Goal: Communication & Community: Share content

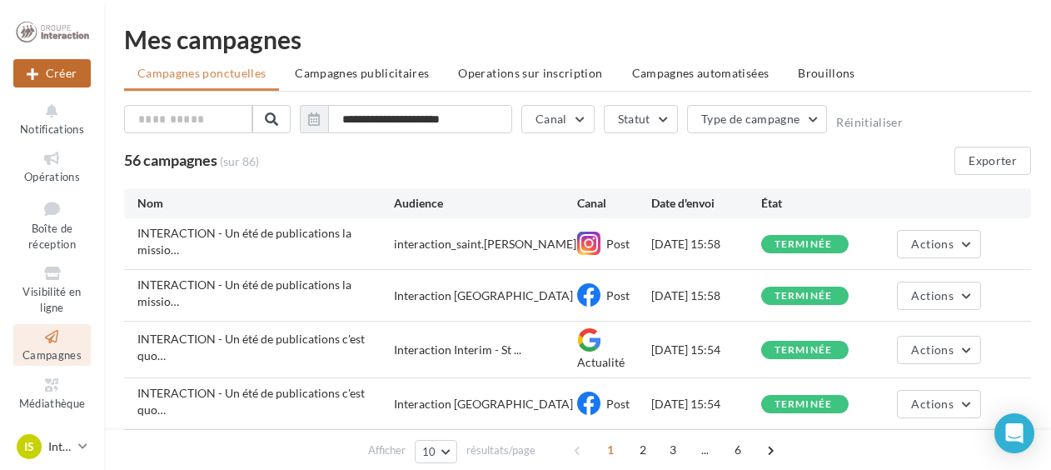
click at [62, 73] on button "Créer" at bounding box center [51, 73] width 77 height 28
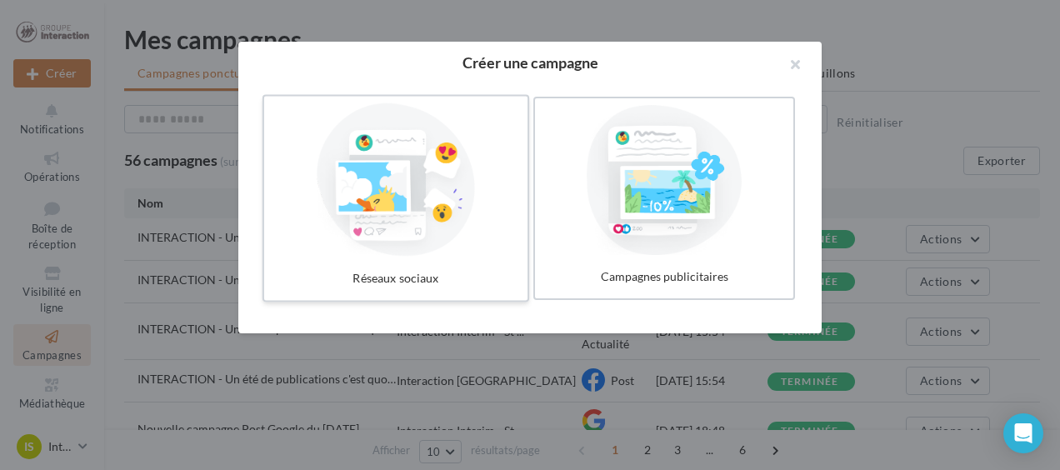
click at [441, 192] on div at bounding box center [396, 179] width 250 height 153
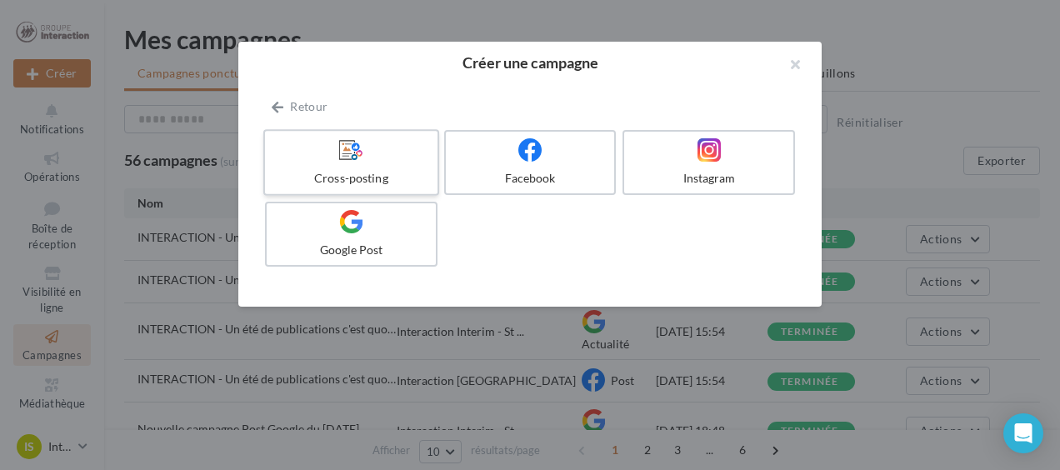
click at [347, 150] on icon at bounding box center [351, 149] width 24 height 24
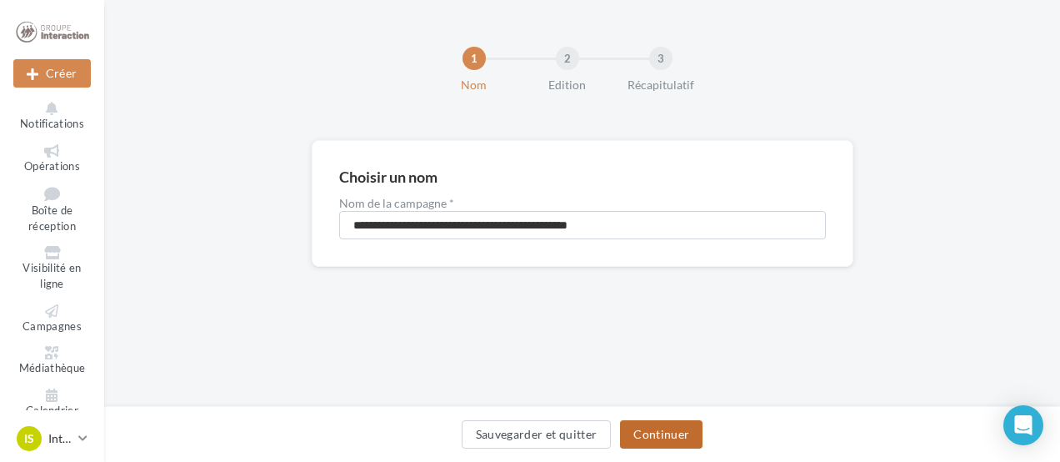
click at [667, 426] on button "Continuer" at bounding box center [661, 434] width 82 height 28
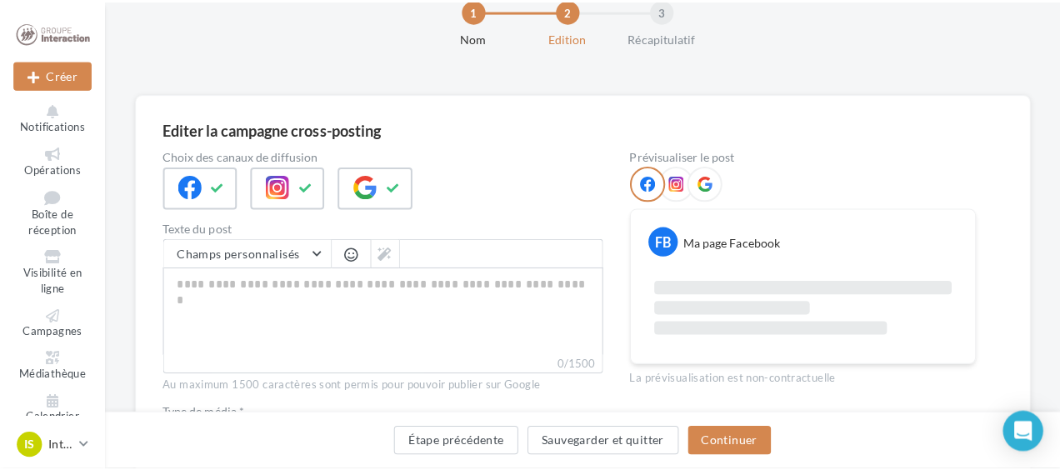
scroll to position [250, 0]
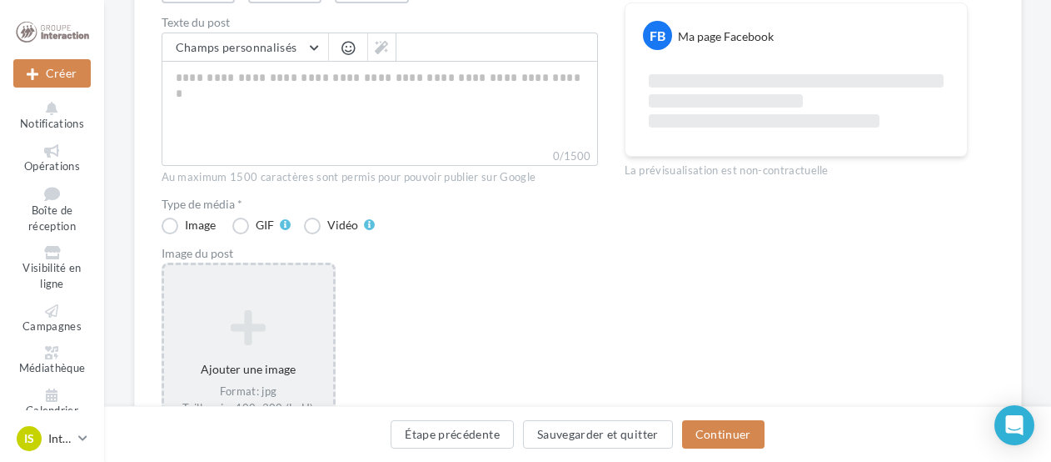
click at [237, 312] on icon at bounding box center [249, 327] width 156 height 40
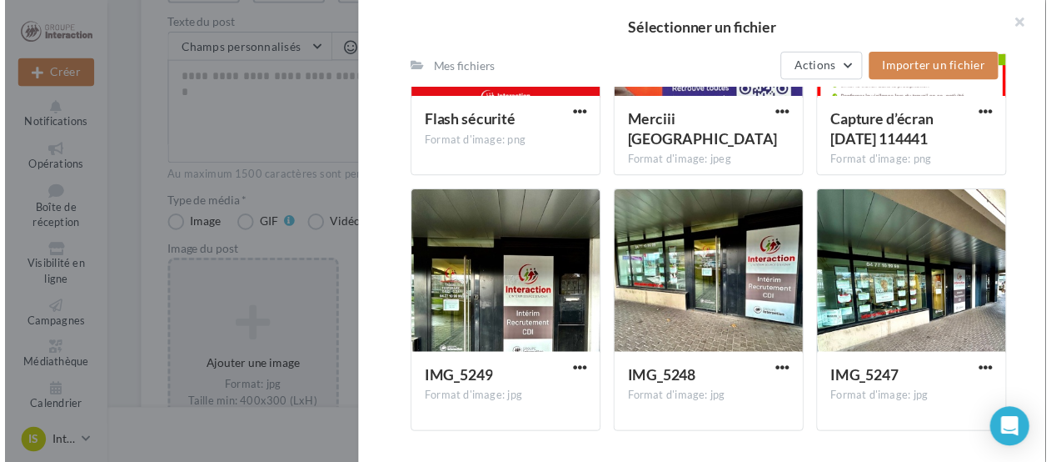
scroll to position [1417, 0]
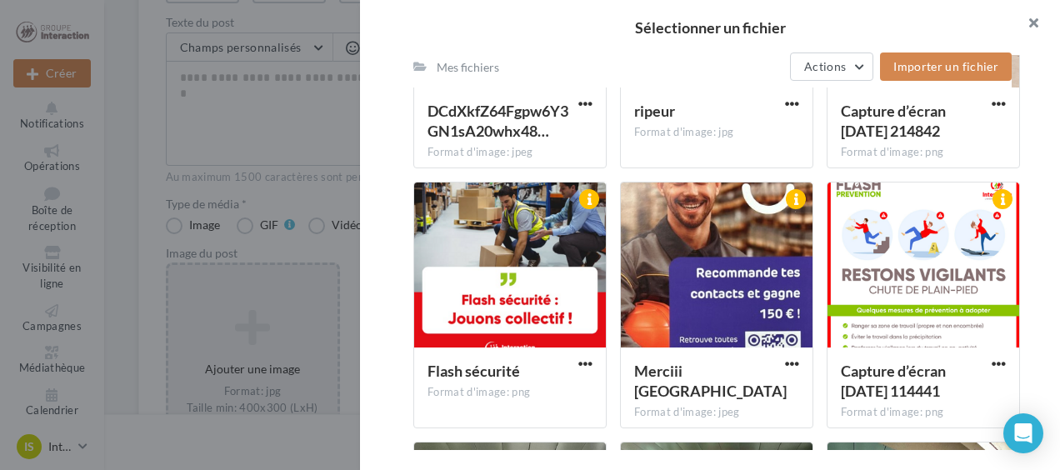
click at [1025, 17] on button "button" at bounding box center [1026, 25] width 67 height 50
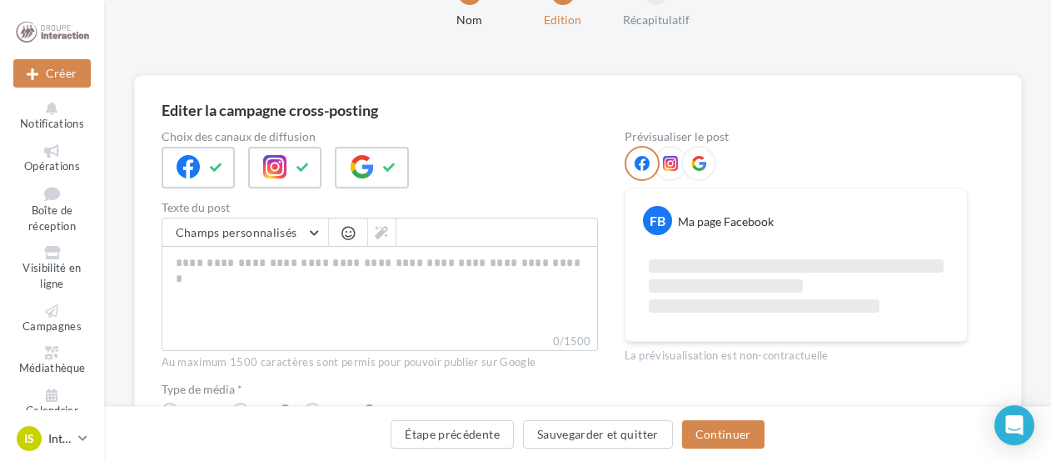
scroll to position [0, 0]
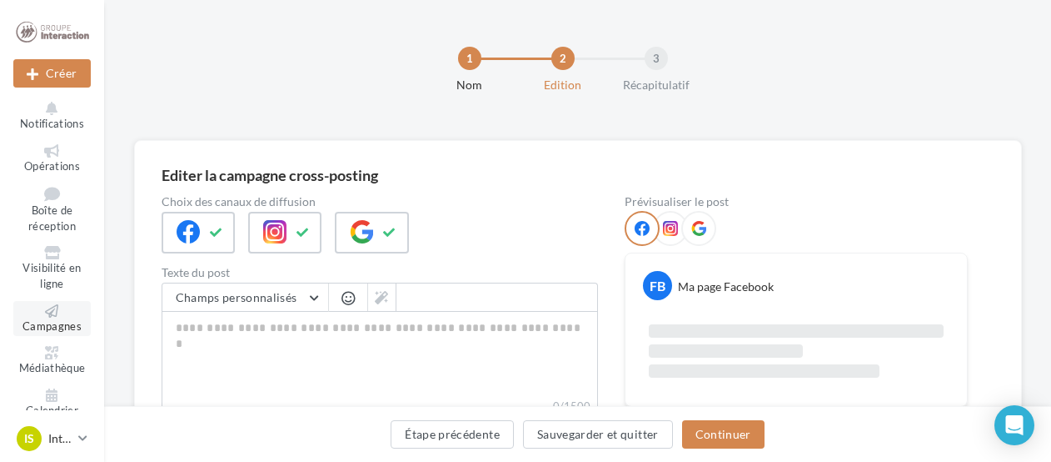
click at [47, 320] on span "Campagnes" at bounding box center [51, 325] width 59 height 13
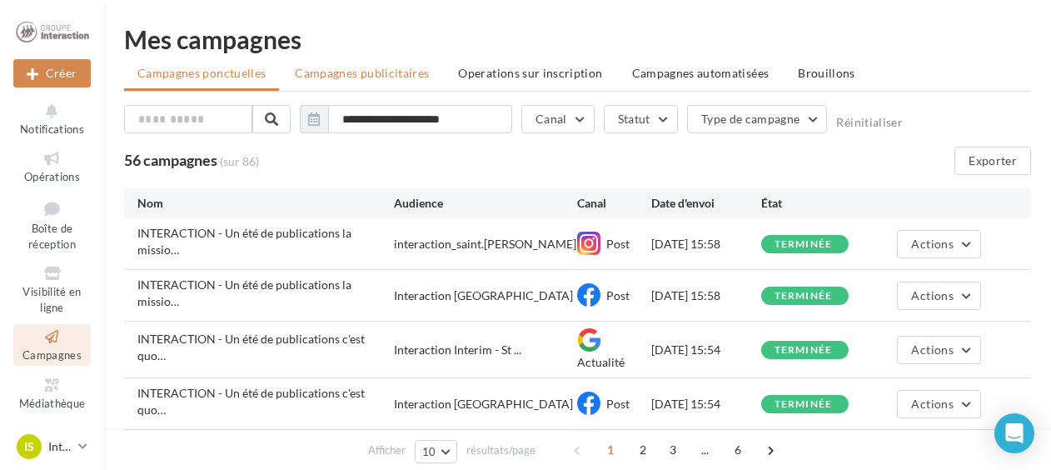
click at [392, 72] on span "Campagnes publicitaires" at bounding box center [362, 73] width 134 height 14
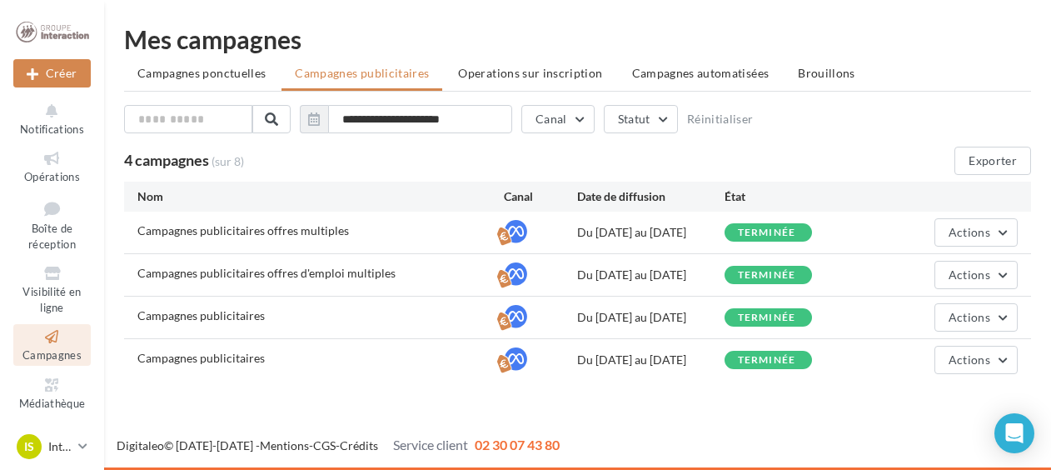
scroll to position [1, 0]
click at [968, 367] on span "Actions" at bounding box center [970, 359] width 42 height 14
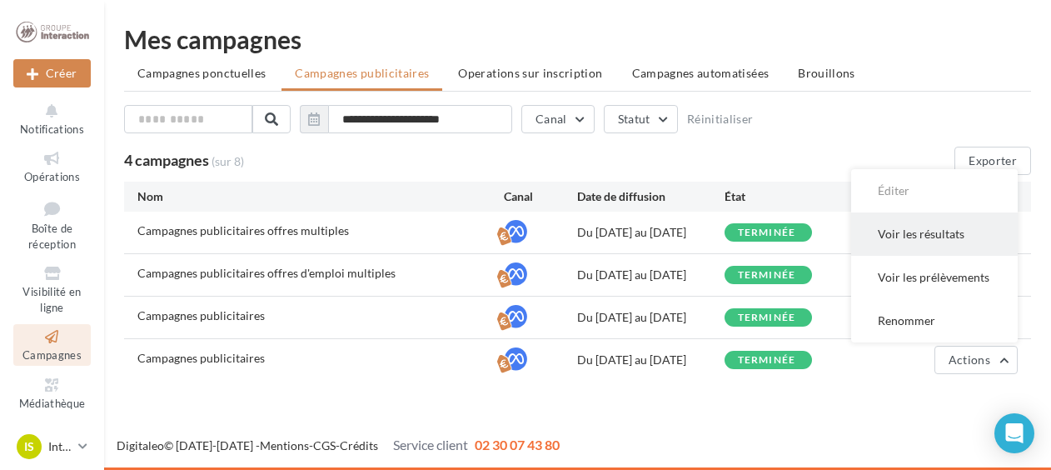
click at [921, 239] on button "Voir les résultats" at bounding box center [934, 233] width 167 height 43
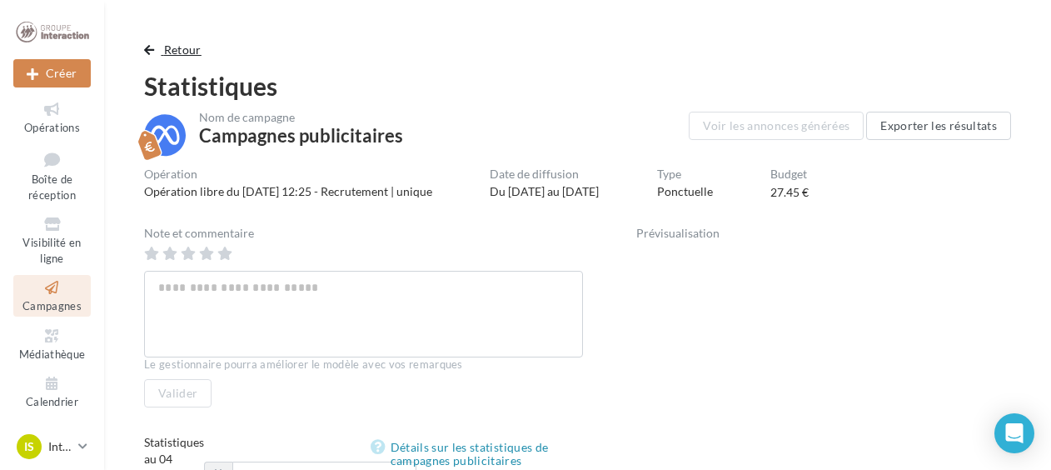
click at [184, 57] on button "Retour" at bounding box center [176, 50] width 64 height 20
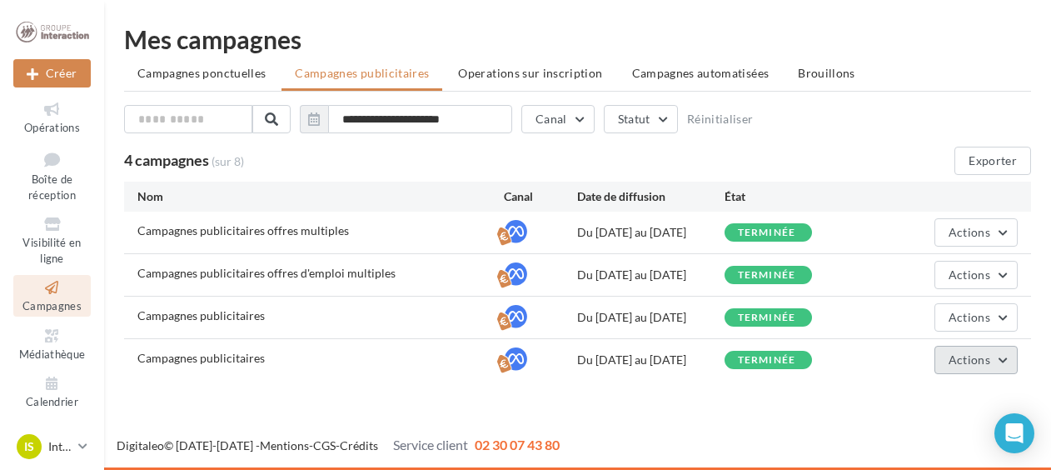
click at [1005, 374] on button "Actions" at bounding box center [976, 360] width 83 height 28
click at [247, 66] on span "Campagnes ponctuelles" at bounding box center [201, 73] width 128 height 14
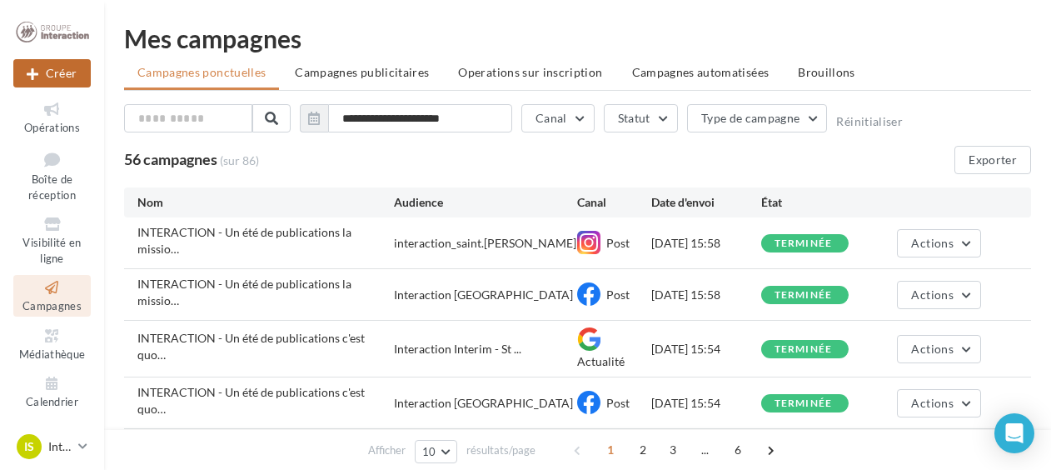
click at [52, 78] on button "Créer" at bounding box center [51, 73] width 77 height 28
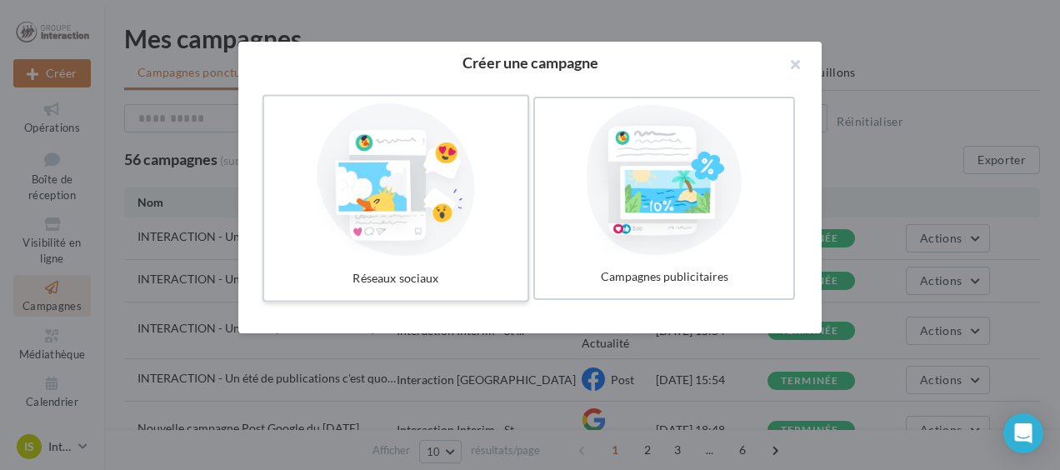
click at [378, 186] on div at bounding box center [396, 179] width 250 height 153
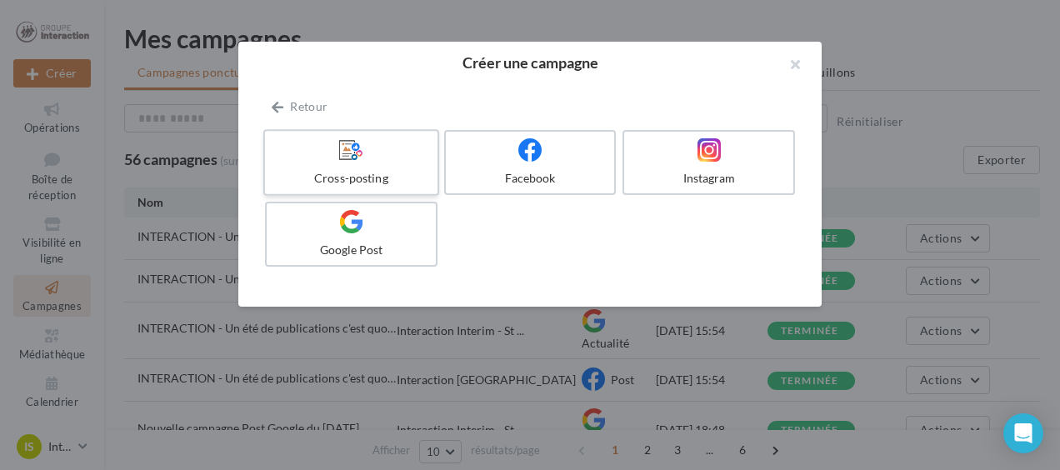
click at [377, 163] on label "Cross-posting" at bounding box center [351, 162] width 176 height 67
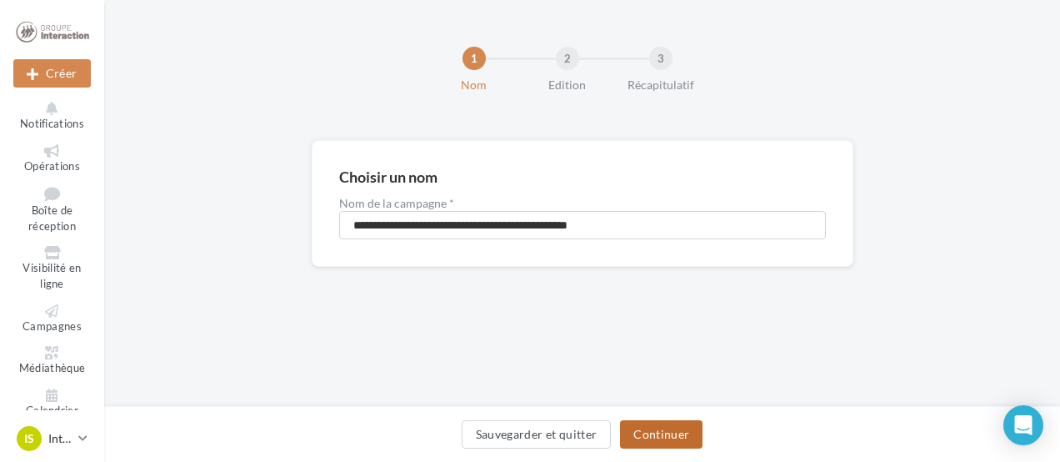
click at [666, 427] on button "Continuer" at bounding box center [661, 434] width 82 height 28
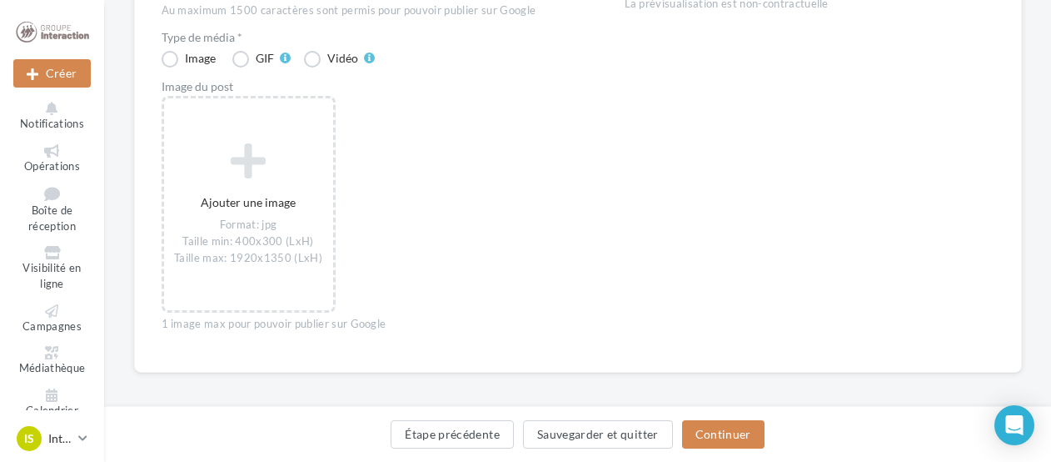
scroll to position [424, 0]
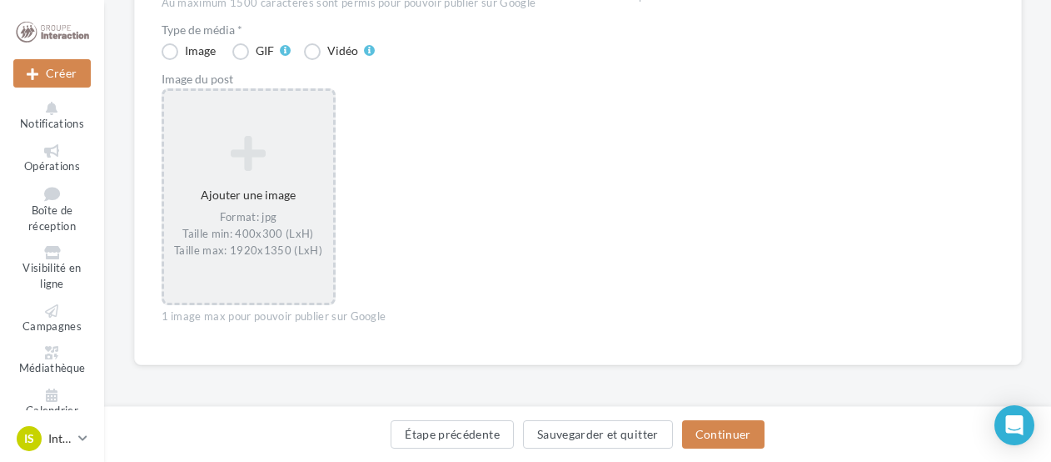
click at [248, 197] on div "Ajouter une image Format: jpg Taille min: 400x300 (LxH) Taille max: 1920x1350 (…" at bounding box center [248, 197] width 169 height 140
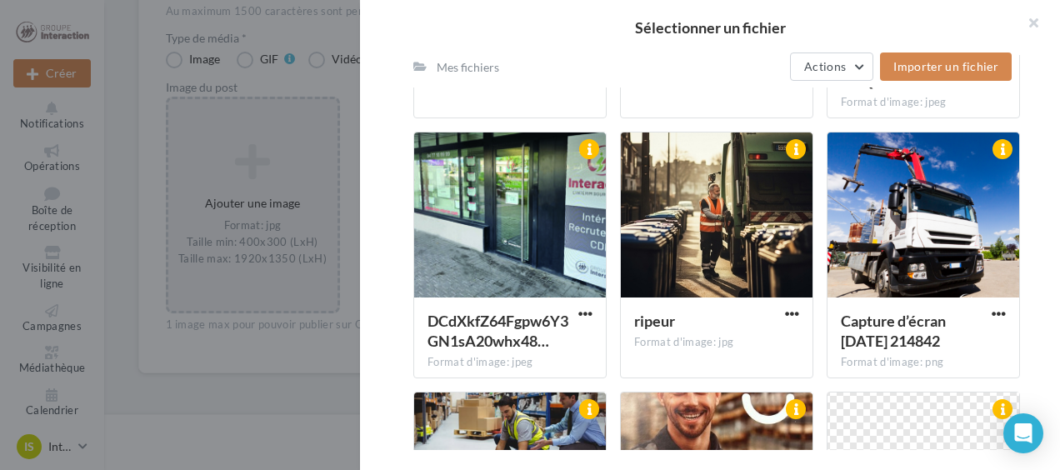
scroll to position [791, 0]
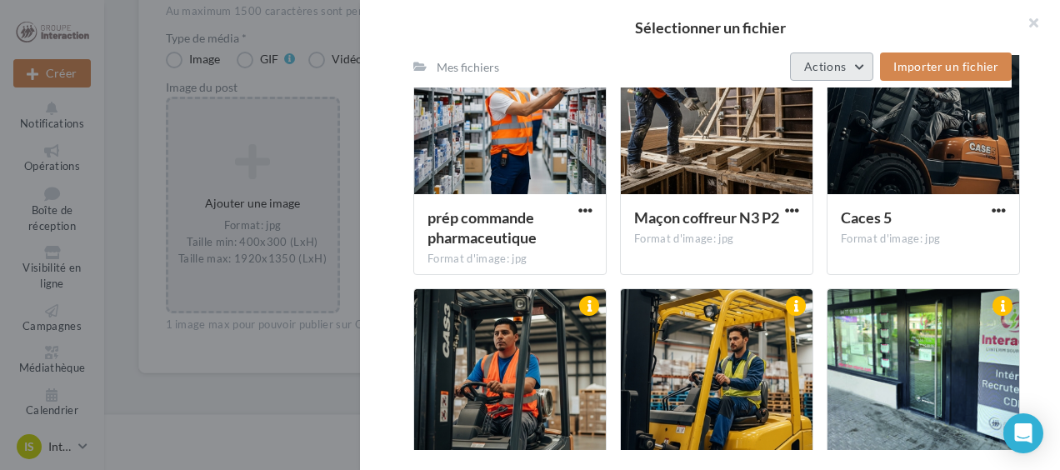
click at [840, 56] on button "Actions" at bounding box center [831, 66] width 83 height 28
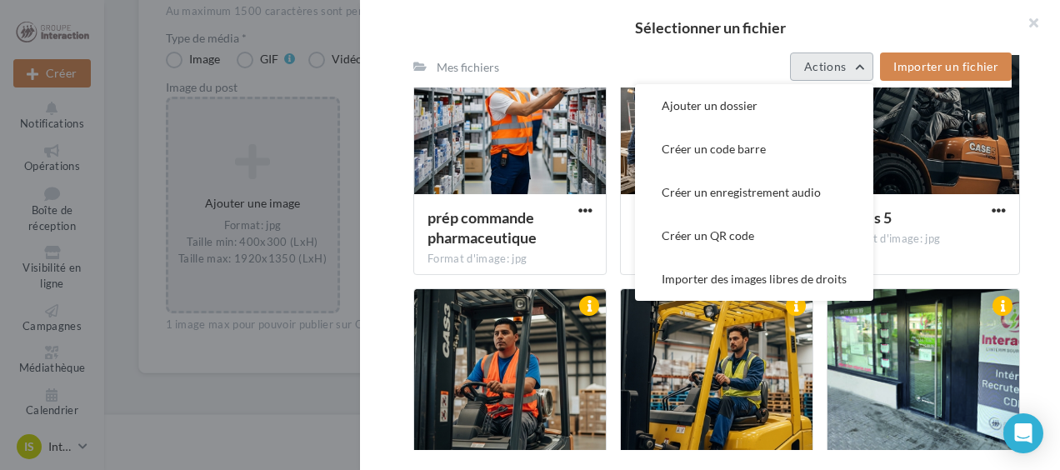
click at [840, 56] on button "Actions" at bounding box center [831, 66] width 83 height 28
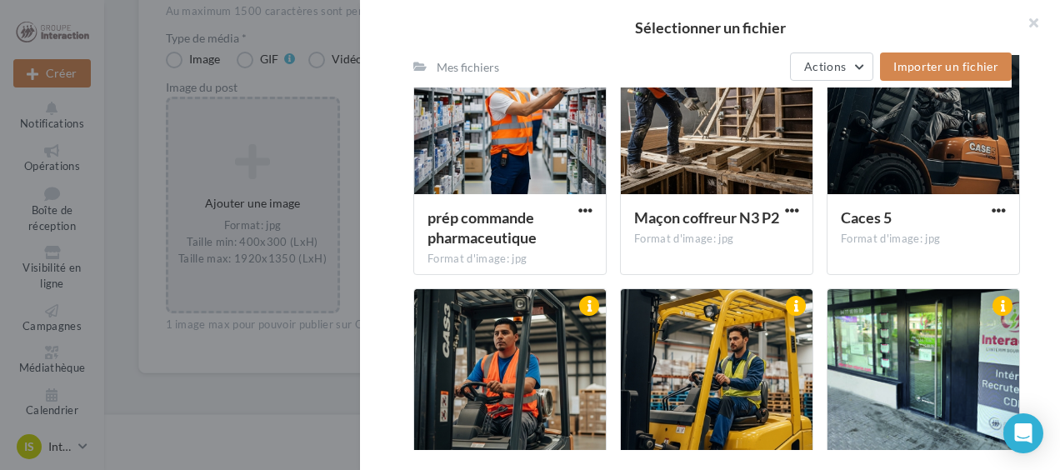
click at [506, 57] on div "Mes fichiers Actions Importer un fichier" at bounding box center [712, 67] width 598 height 42
click at [490, 62] on div "Mes fichiers" at bounding box center [468, 67] width 62 height 17
click at [846, 57] on button "Actions" at bounding box center [831, 66] width 83 height 28
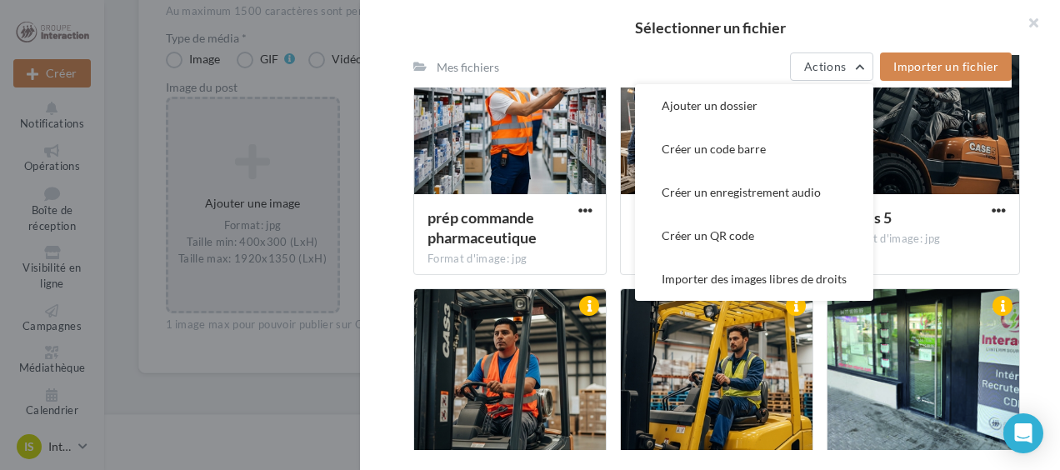
click at [392, 228] on div "Consulter les contraintes attendues pour ce type de campagne Filtrer par Réinit…" at bounding box center [716, 252] width 713 height 395
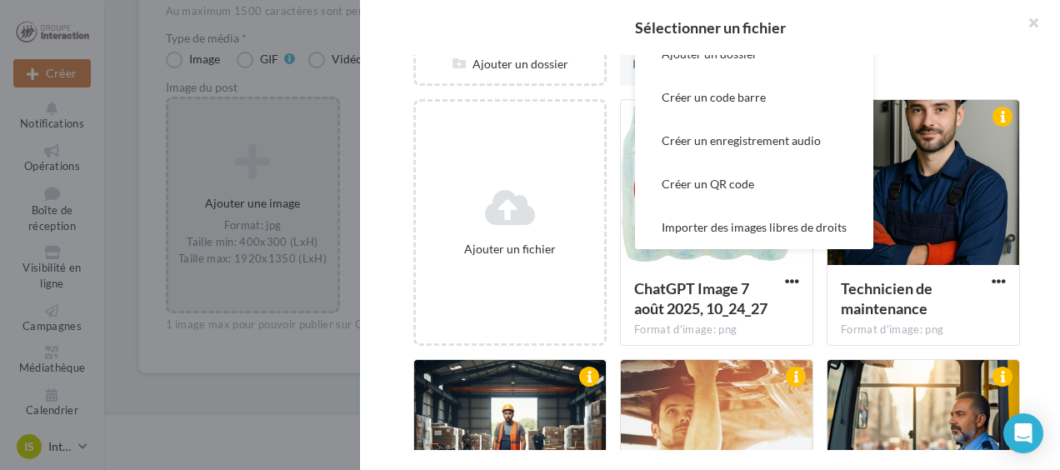
scroll to position [0, 0]
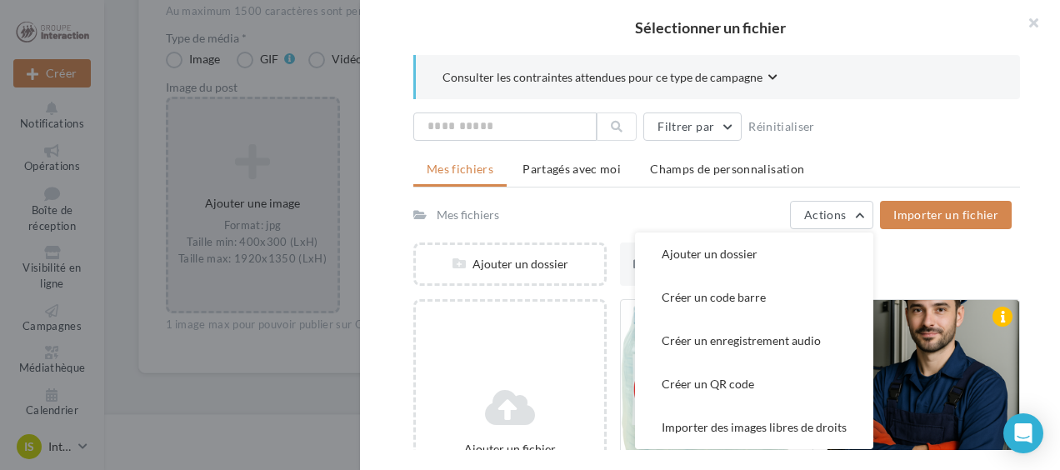
click at [574, 206] on div "Mes fichiers Actions Ajouter un dossier Créer un code barre Créer un enregistre…" at bounding box center [712, 215] width 598 height 28
click at [863, 216] on button "Actions" at bounding box center [831, 215] width 83 height 28
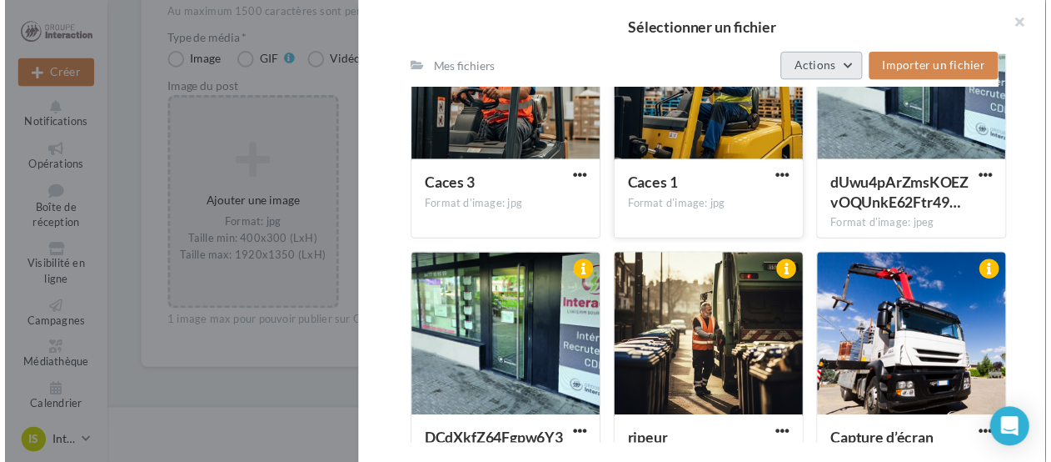
scroll to position [750, 0]
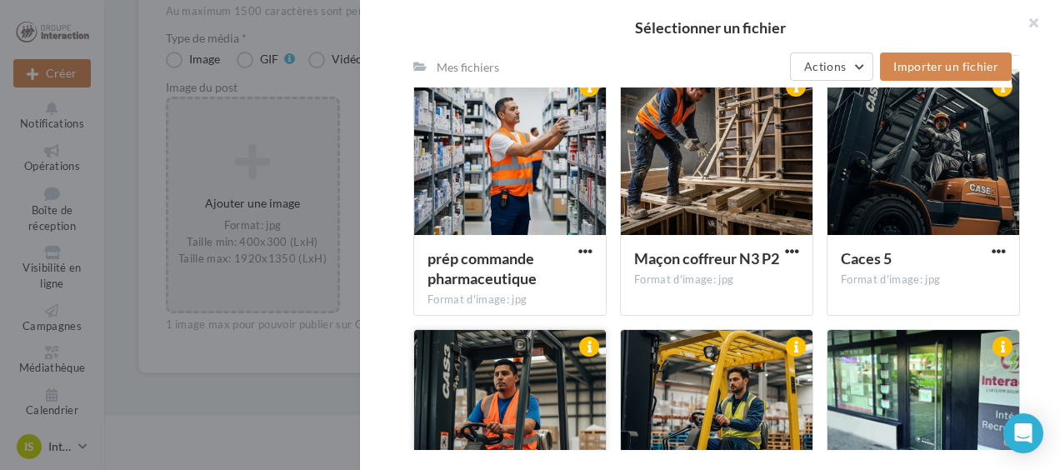
click at [556, 392] on div at bounding box center [510, 413] width 192 height 167
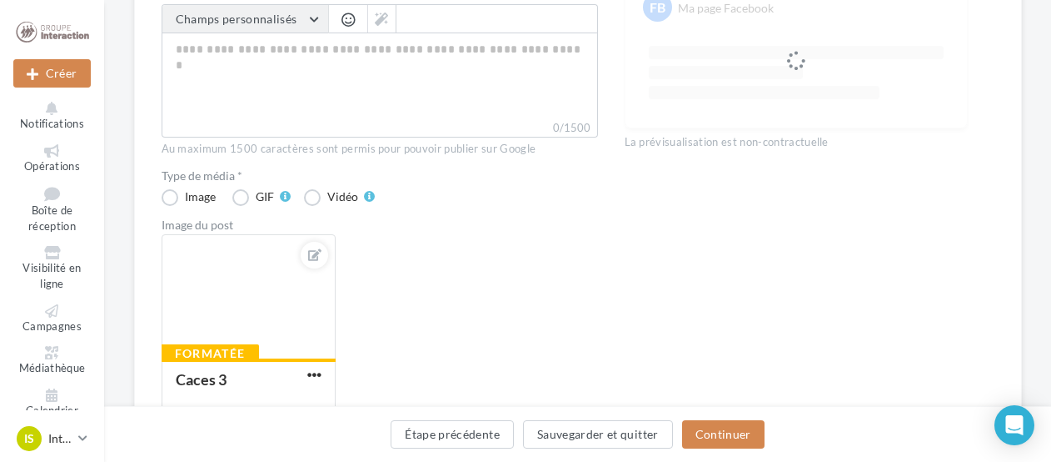
scroll to position [166, 0]
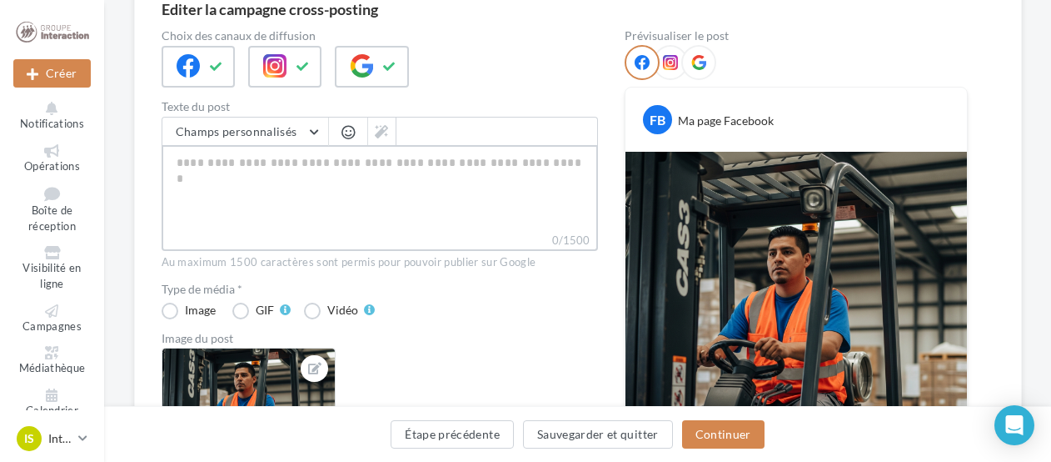
click at [198, 197] on textarea "0/1500" at bounding box center [380, 188] width 437 height 87
paste textarea "**********"
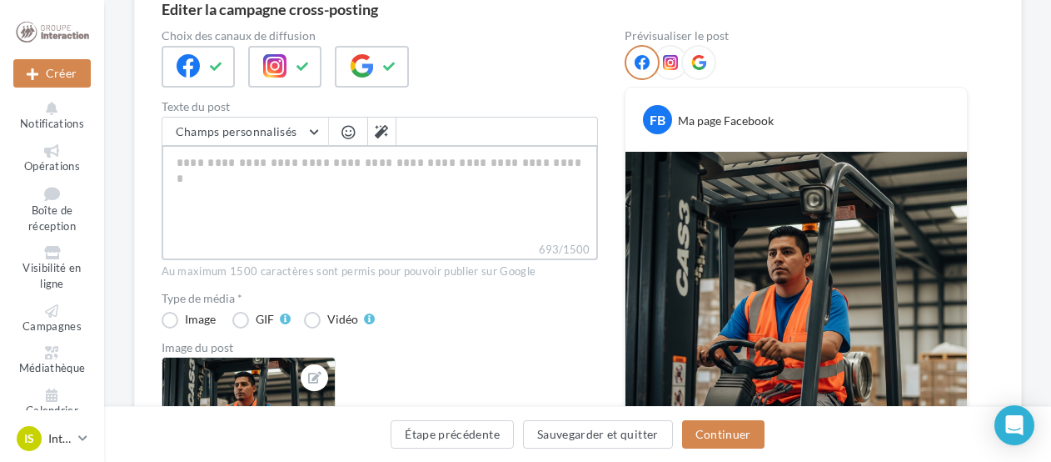
type textarea "**********"
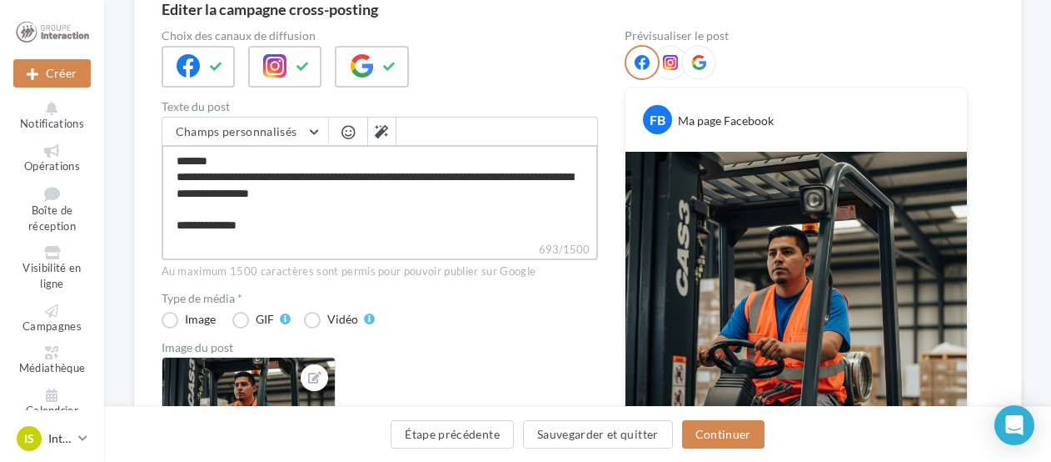
scroll to position [232, 0]
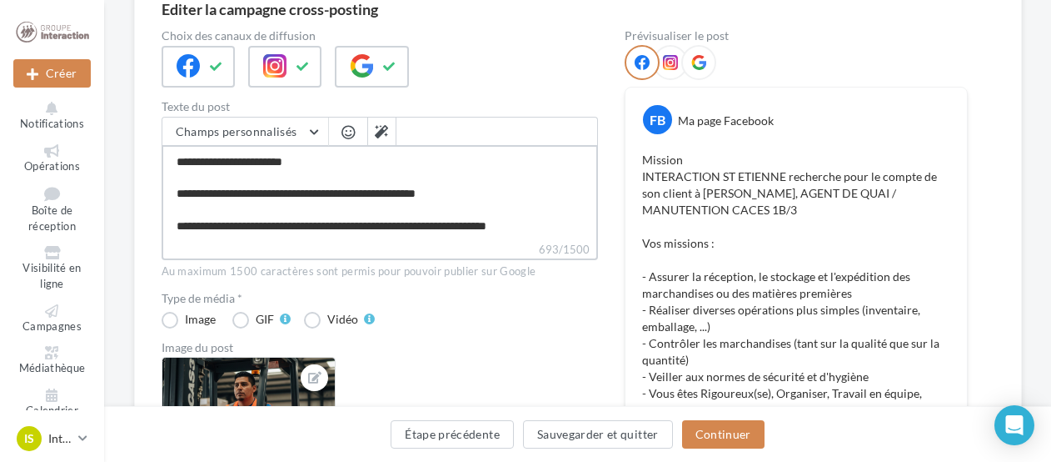
click at [232, 168] on textarea "**********" at bounding box center [380, 193] width 437 height 96
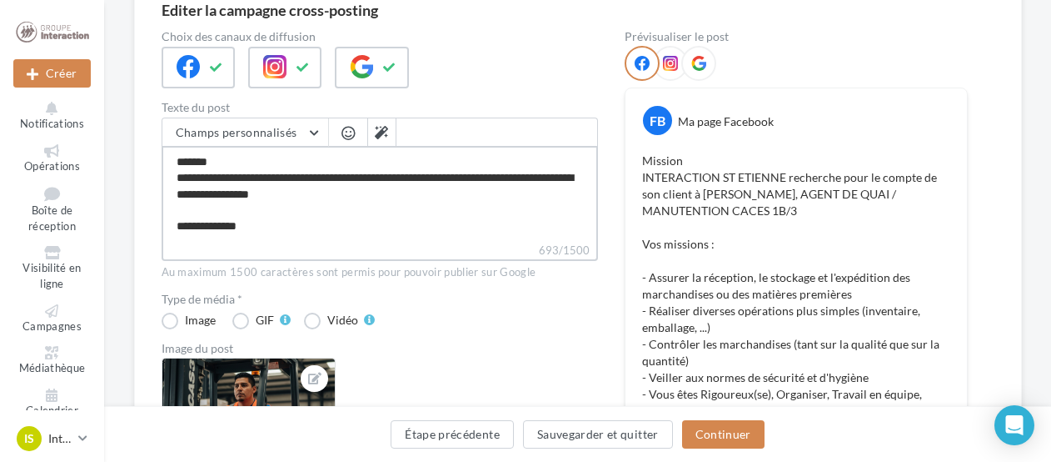
scroll to position [0, 0]
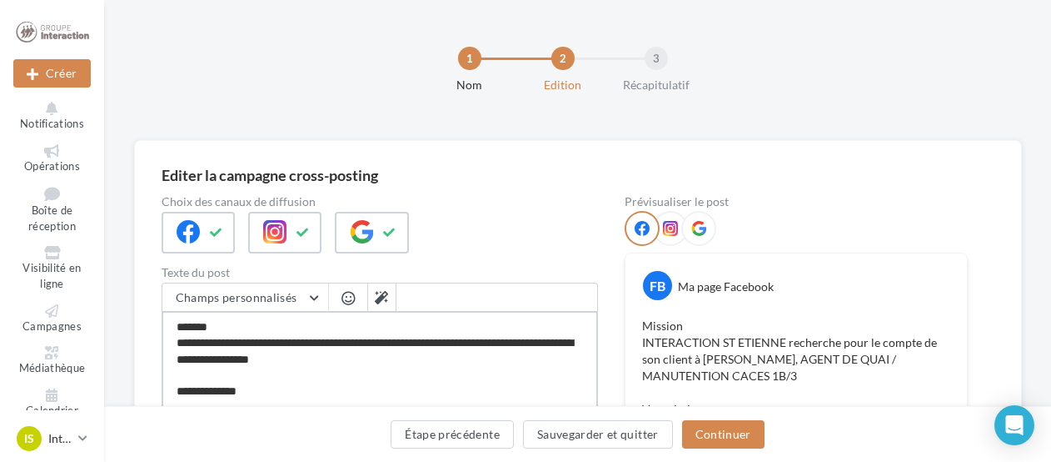
click at [242, 332] on textarea "**********" at bounding box center [380, 359] width 437 height 96
drag, startPoint x: 224, startPoint y: 329, endPoint x: 158, endPoint y: 330, distance: 65.8
type textarea "**********"
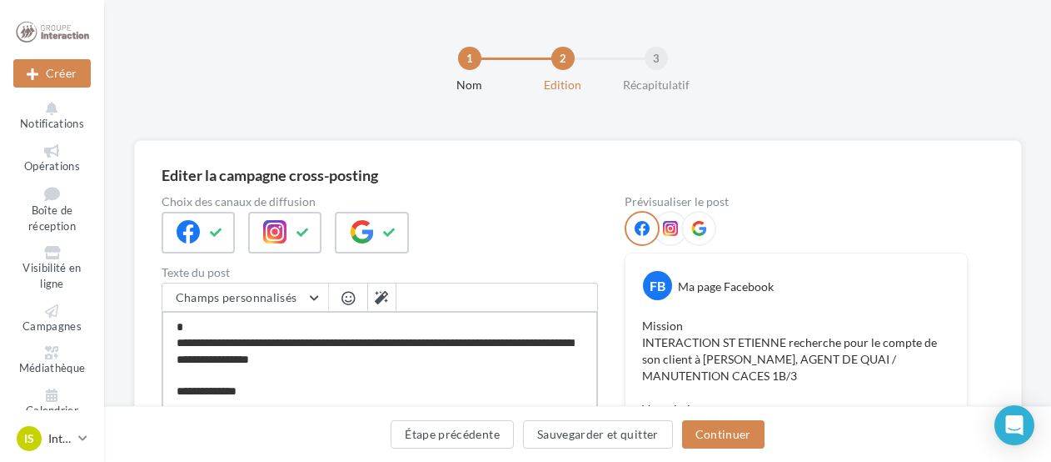
type textarea "**********"
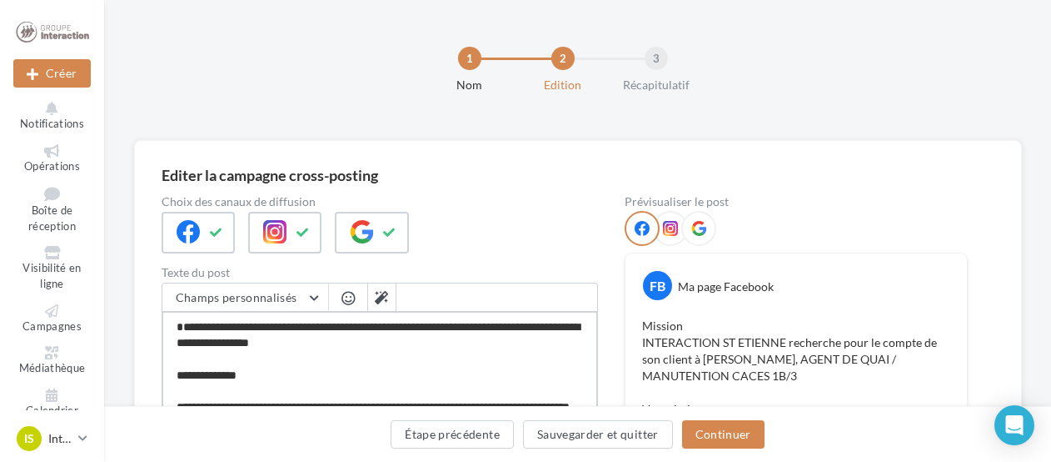
type textarea "**********"
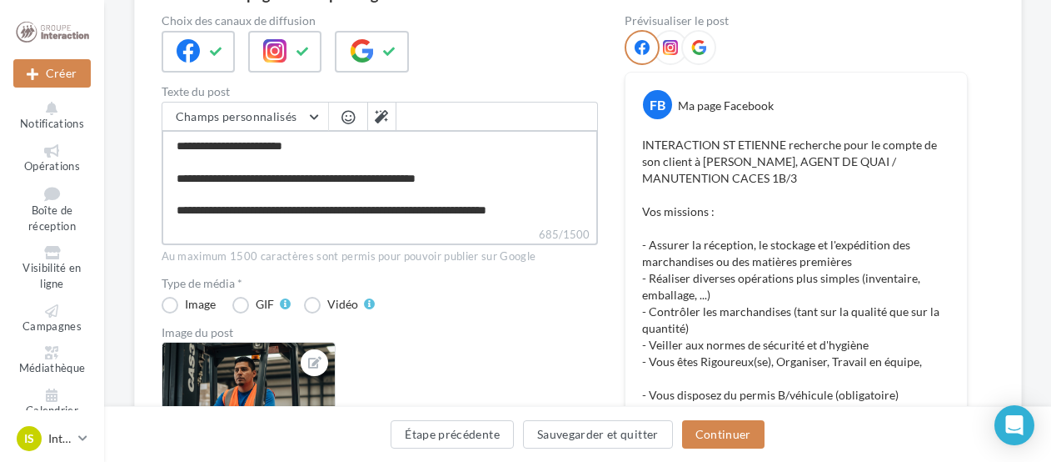
scroll to position [167, 0]
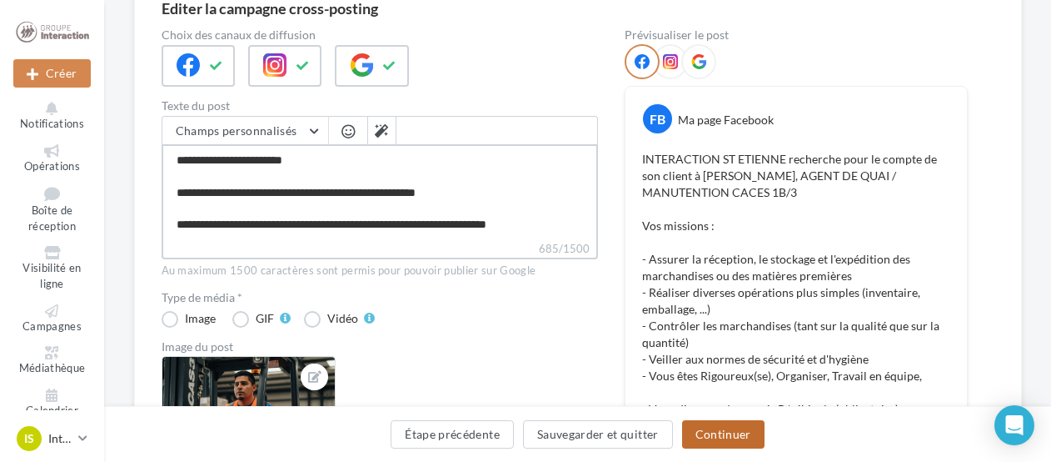
type textarea "**********"
click at [726, 427] on button "Continuer" at bounding box center [723, 434] width 82 height 28
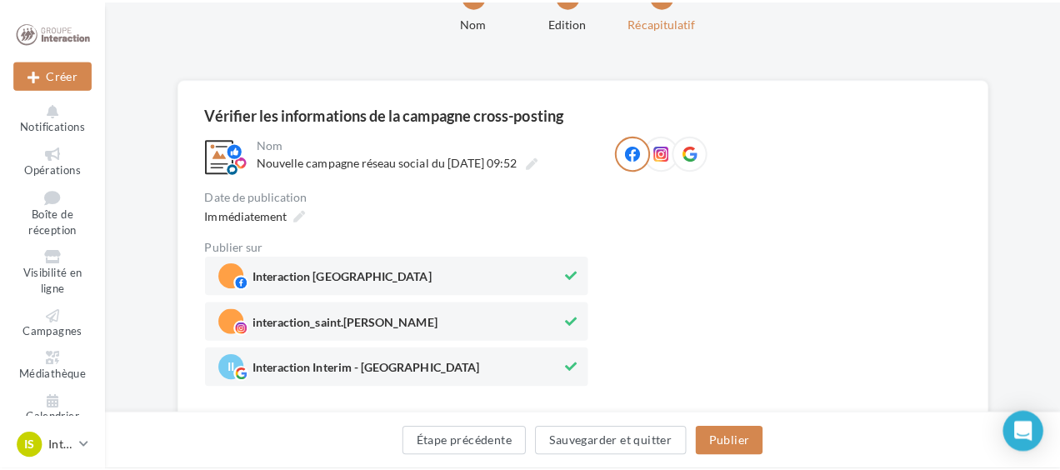
scroll to position [114, 0]
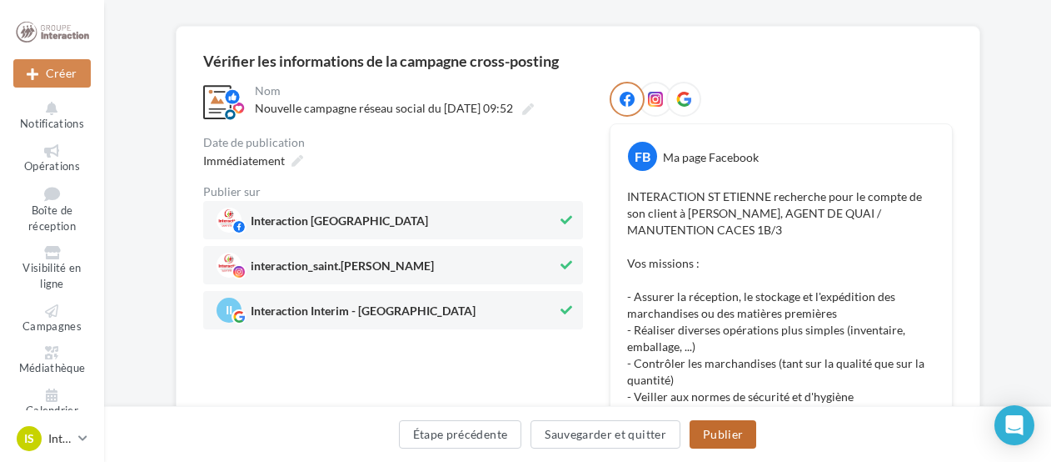
click at [739, 430] on button "Publier" at bounding box center [723, 434] width 67 height 28
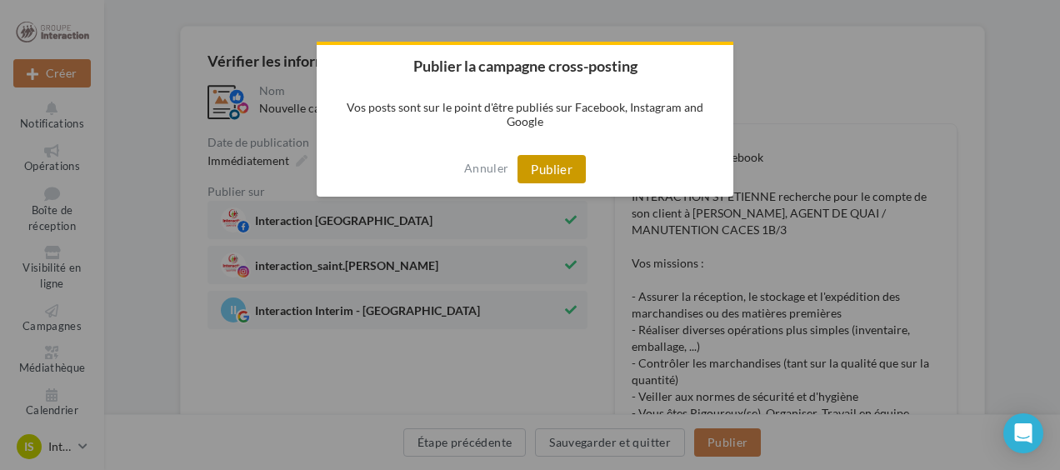
click at [555, 162] on button "Publier" at bounding box center [551, 169] width 68 height 28
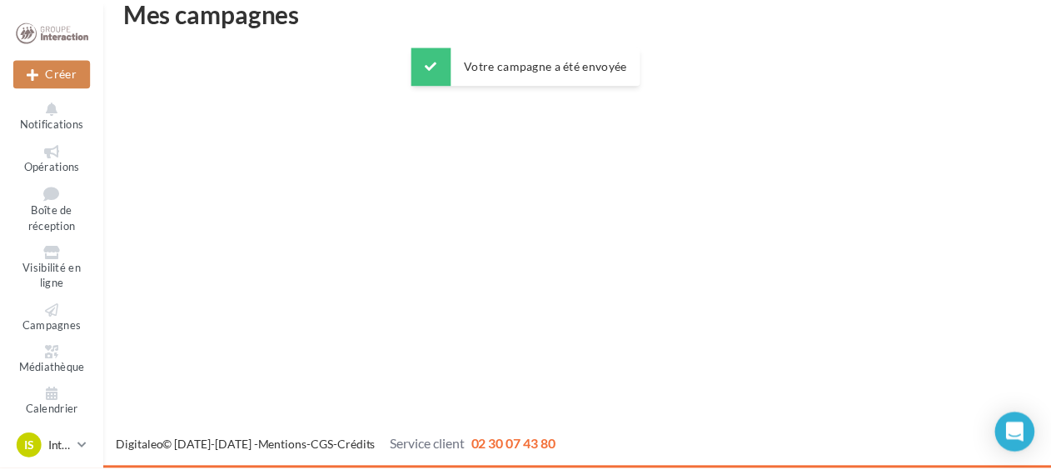
scroll to position [27, 0]
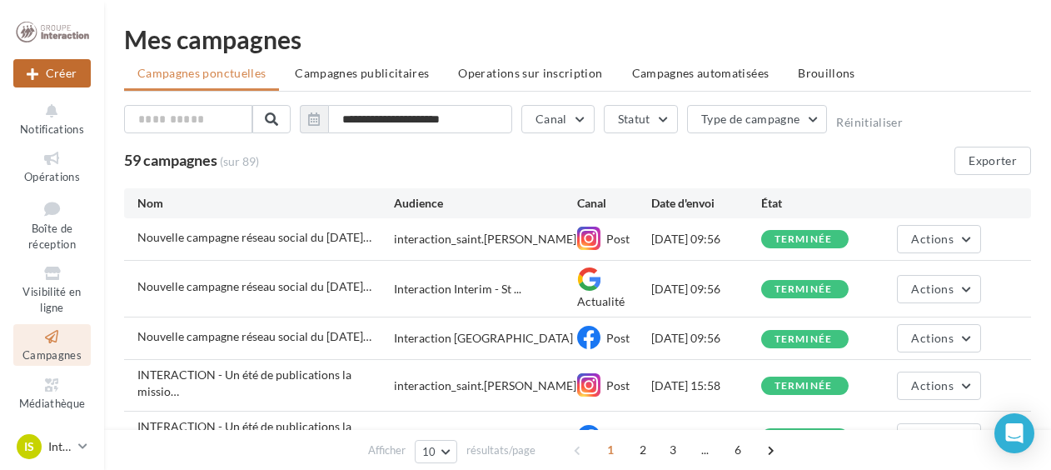
click at [60, 67] on button "Créer" at bounding box center [51, 73] width 77 height 28
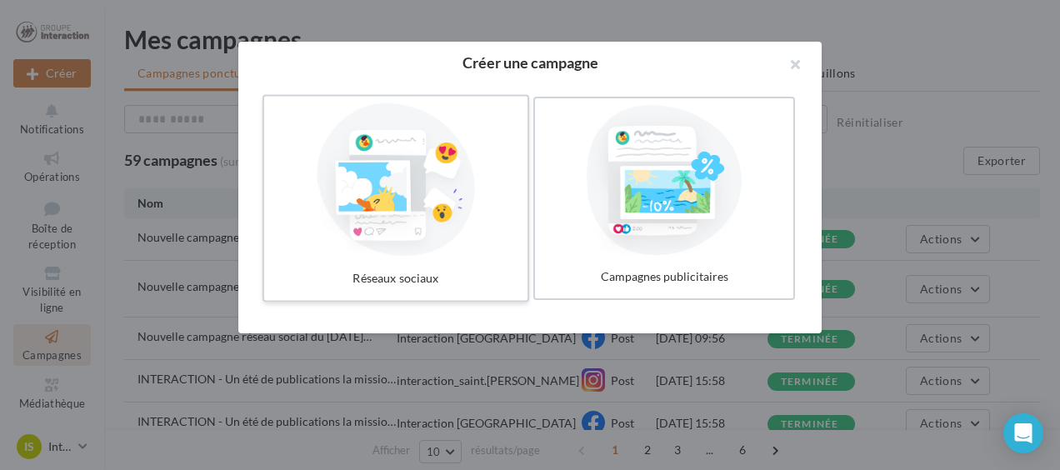
click at [443, 168] on div at bounding box center [396, 179] width 250 height 153
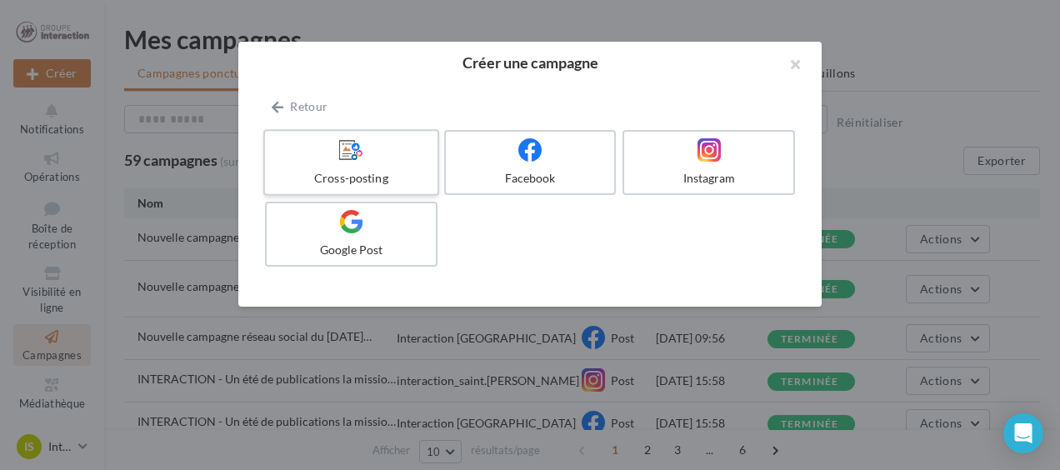
click at [340, 178] on div "Cross-posting" at bounding box center [351, 178] width 158 height 17
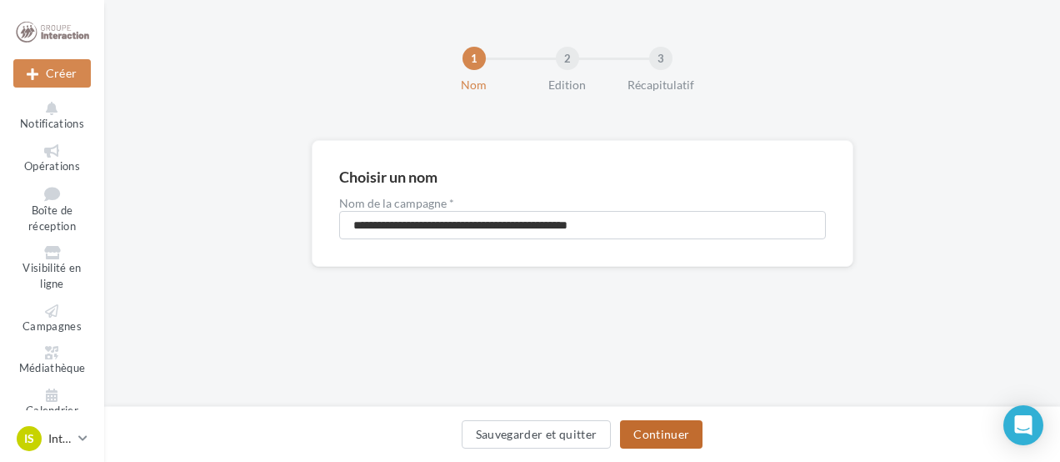
click at [650, 433] on button "Continuer" at bounding box center [661, 434] width 82 height 28
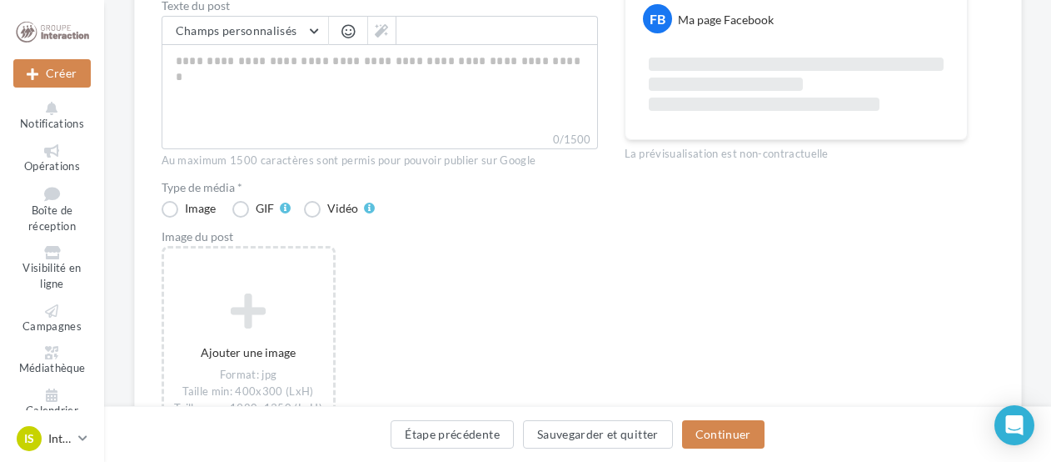
scroll to position [167, 0]
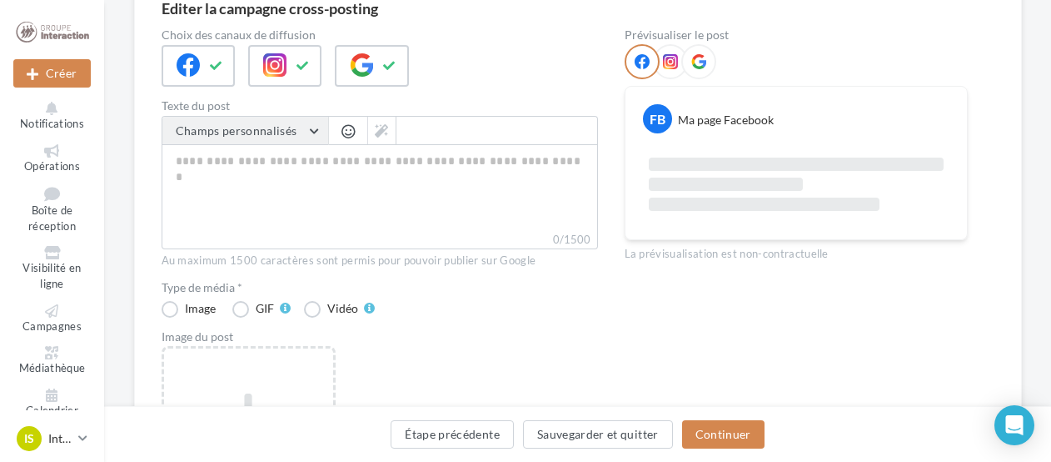
click at [307, 127] on button "Champs personnalisés" at bounding box center [245, 131] width 166 height 28
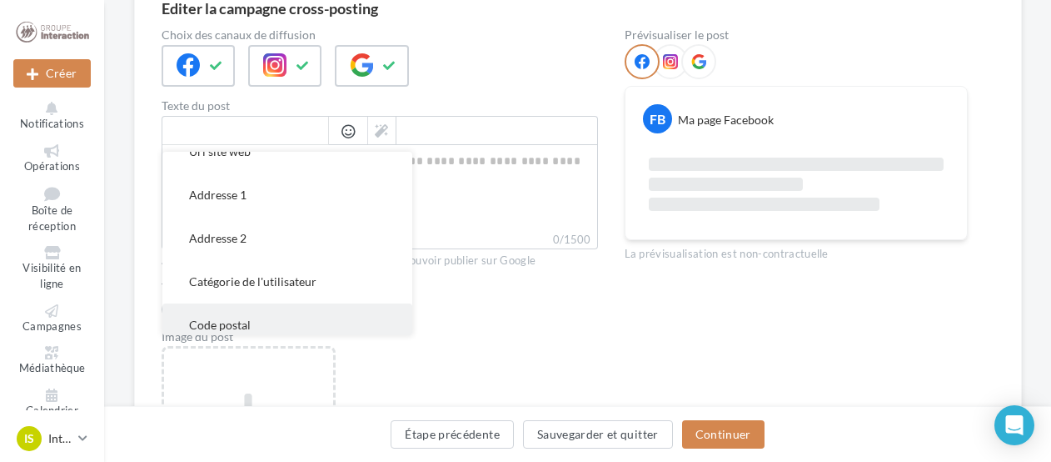
scroll to position [1376, 0]
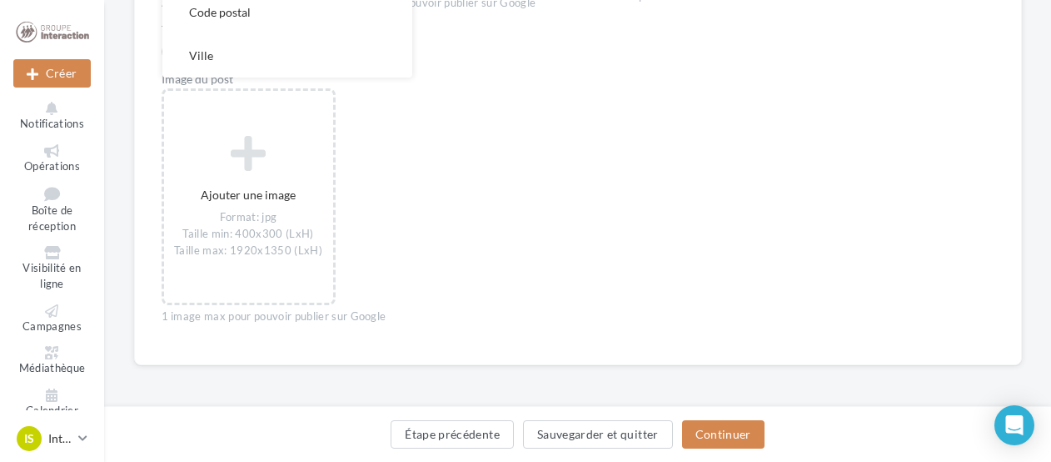
click at [595, 175] on div "Ajouter une image Format: jpg Taille min: 400x300 (LxH) Taille max: 1920x1350 (…" at bounding box center [387, 205] width 450 height 234
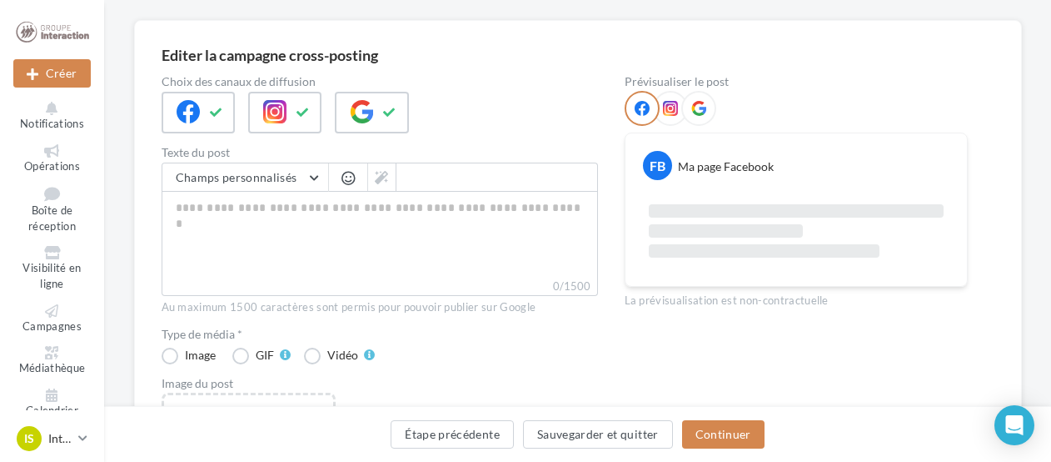
scroll to position [7, 0]
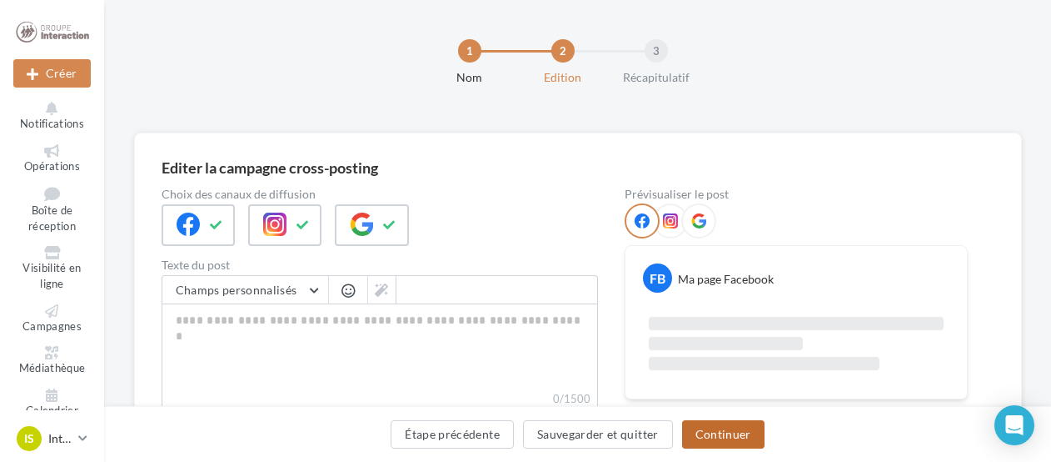
click at [739, 436] on button "Continuer" at bounding box center [723, 434] width 82 height 28
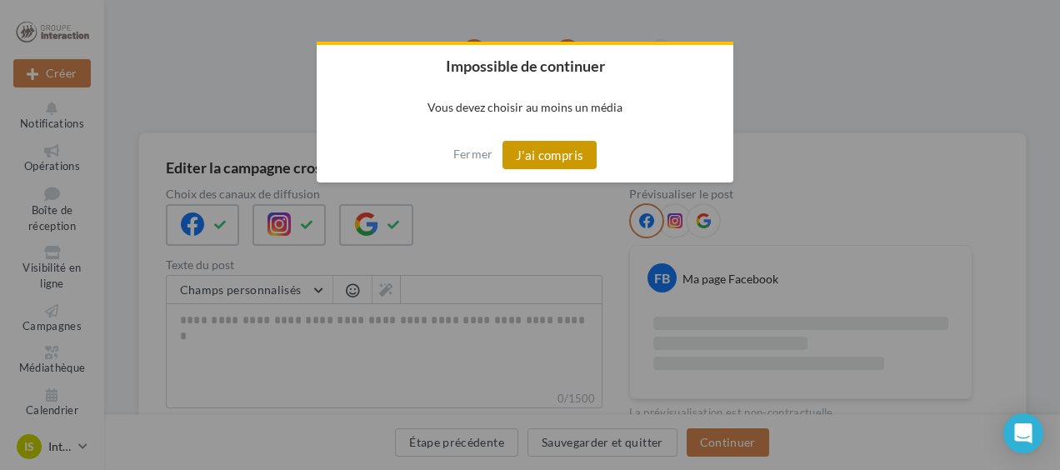
click at [571, 150] on button "J'ai compris" at bounding box center [549, 155] width 95 height 28
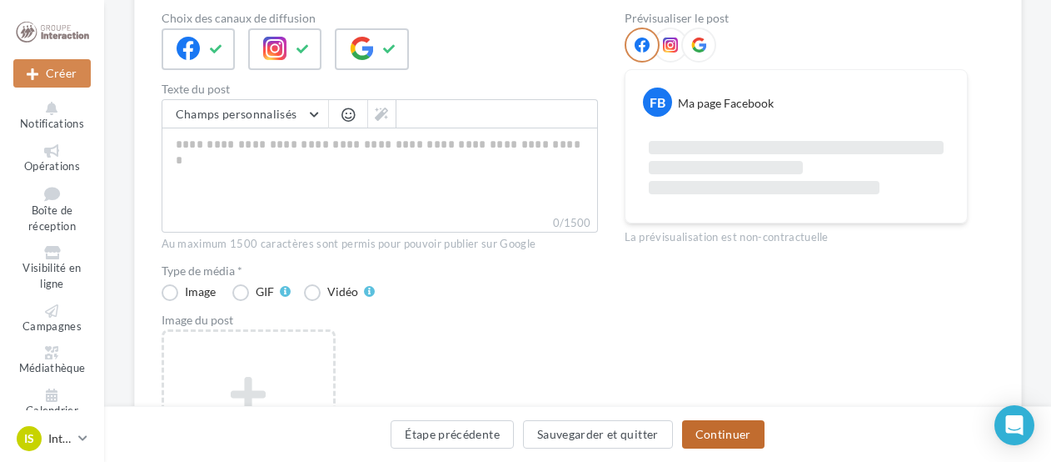
scroll to position [91, 0]
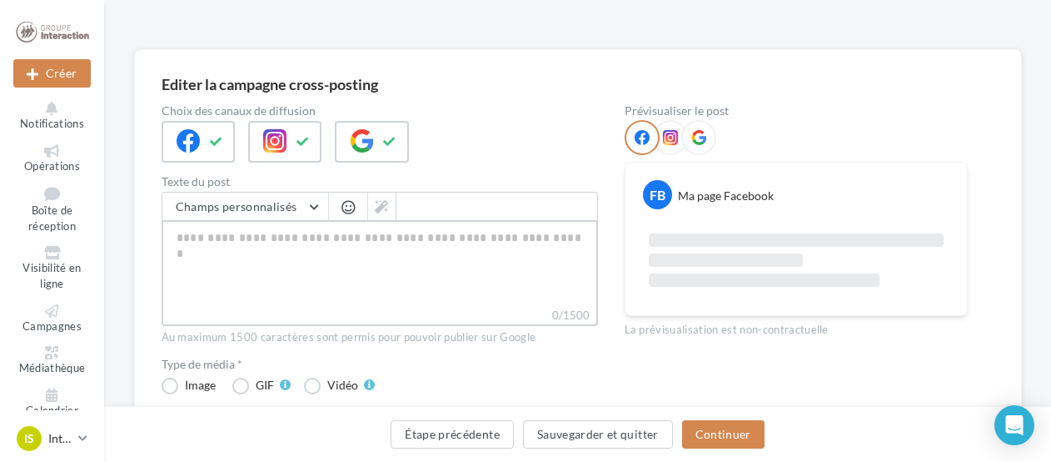
click at [256, 254] on textarea "0/1500" at bounding box center [380, 263] width 437 height 87
paste textarea "**********"
type textarea "**********"
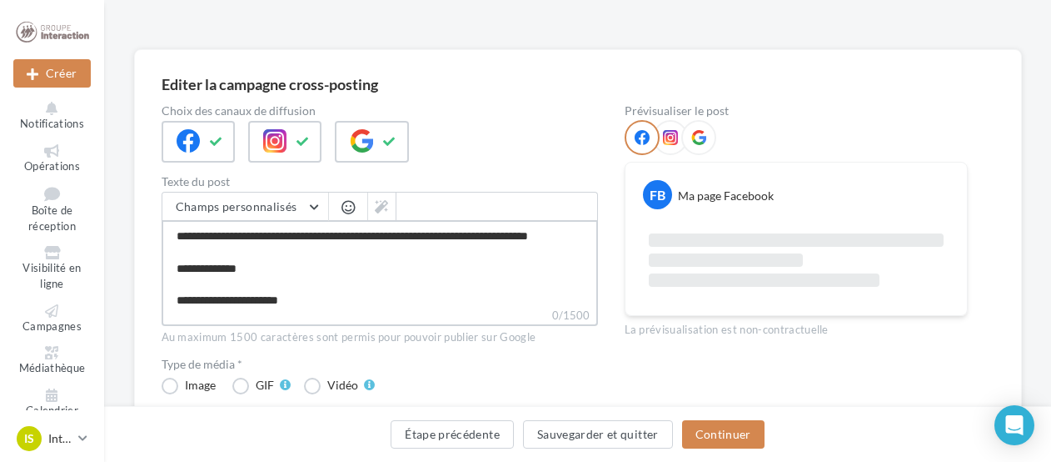
scroll to position [136, 0]
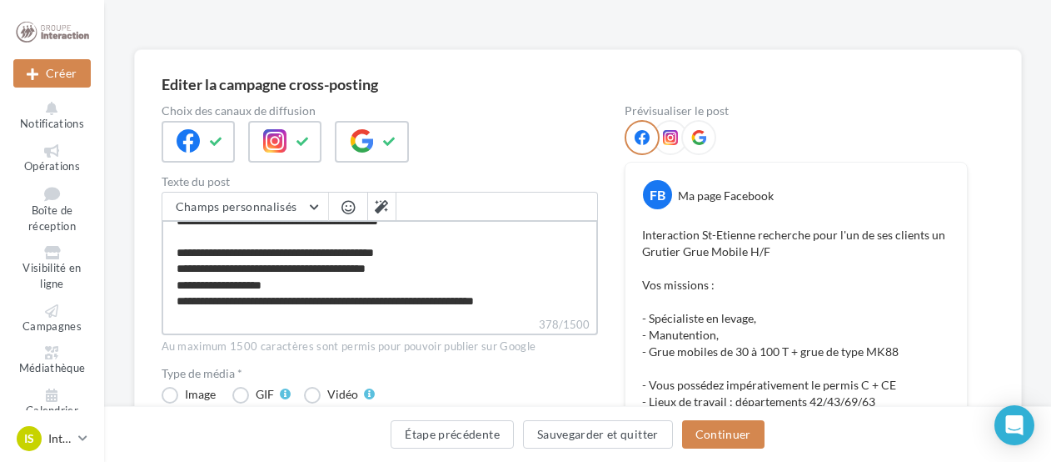
drag, startPoint x: 408, startPoint y: 290, endPoint x: 531, endPoint y: 287, distance: 122.5
click at [531, 287] on textarea "**********" at bounding box center [380, 268] width 437 height 96
type textarea "**********"
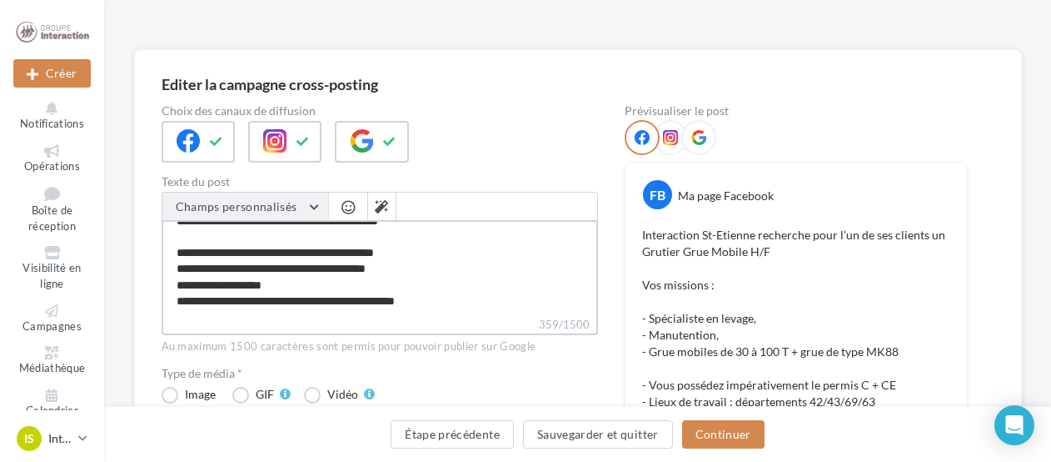
type textarea "**********"
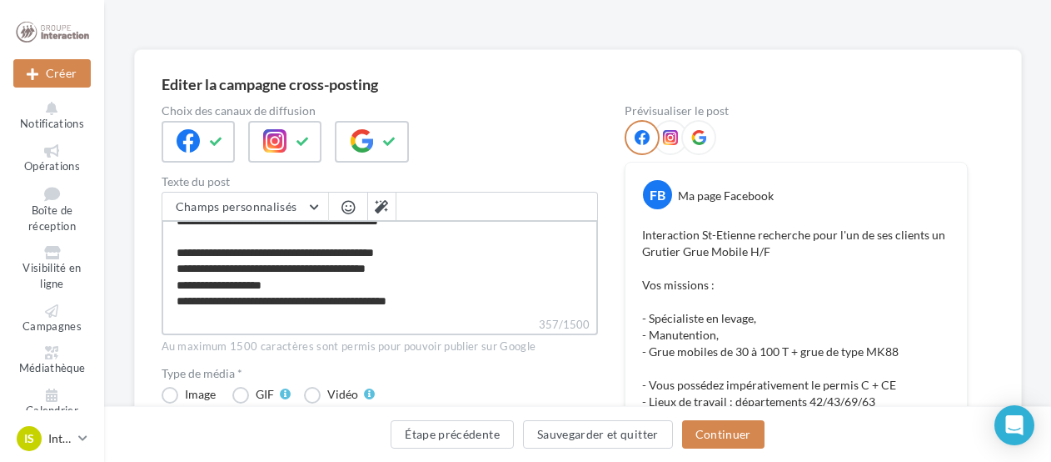
type textarea "**********"
click at [398, 298] on textarea "**********" at bounding box center [380, 268] width 437 height 96
type textarea "**********"
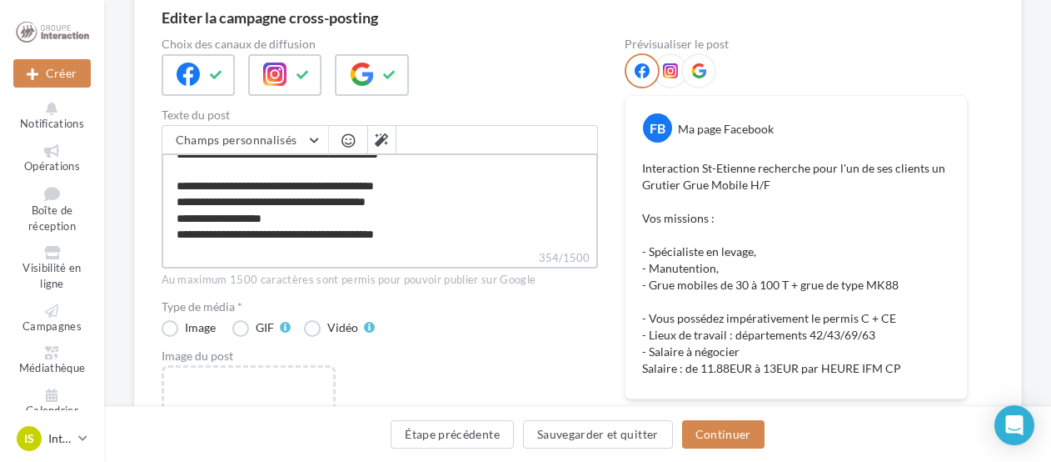
scroll to position [341, 0]
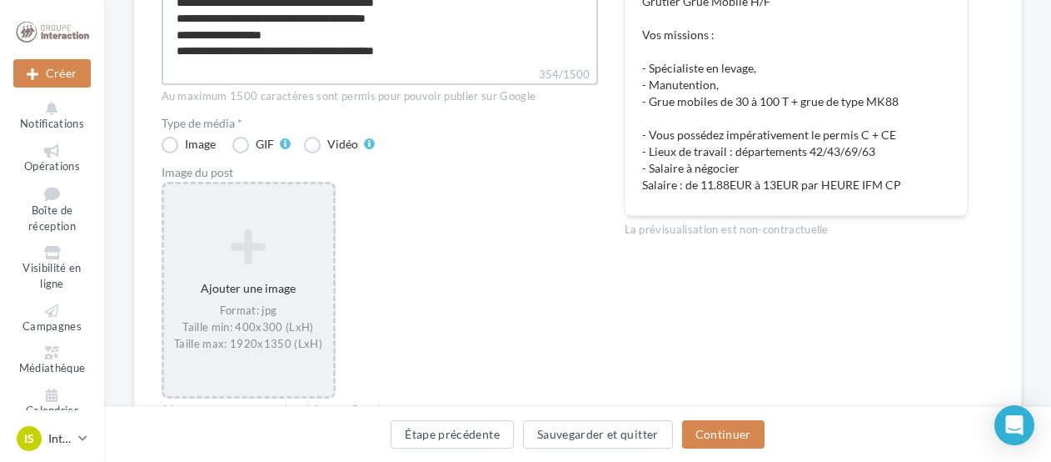
type textarea "**********"
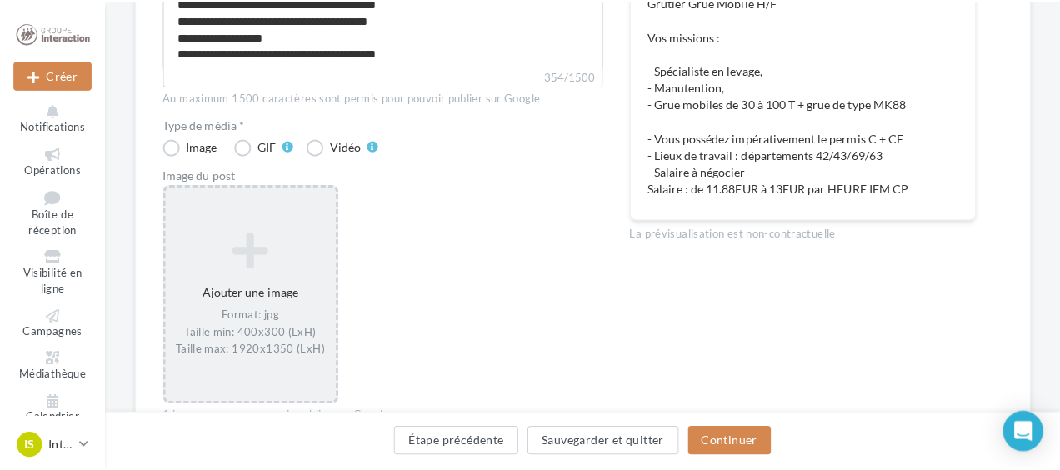
scroll to position [126, 0]
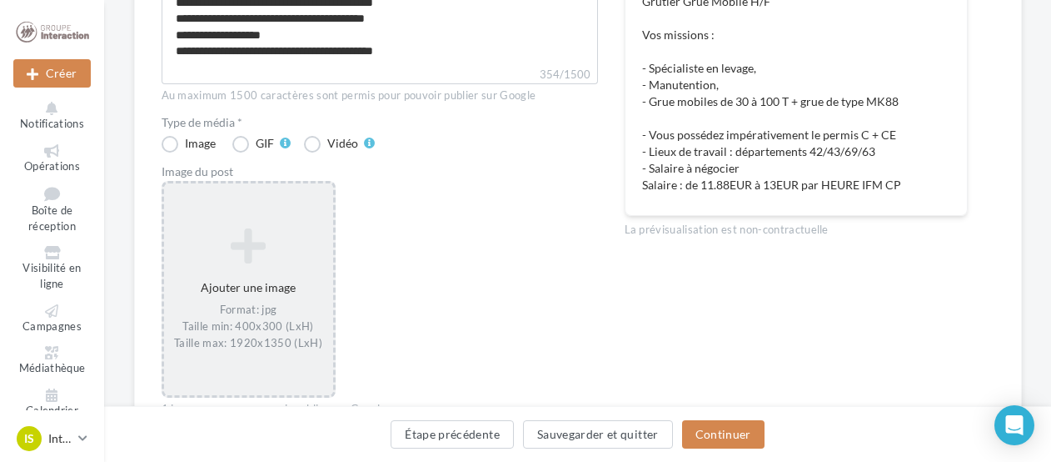
click at [294, 288] on div "Ajouter une image Format: jpg Taille min: 400x300 (LxH) Taille max: 1920x1350 (…" at bounding box center [248, 289] width 169 height 140
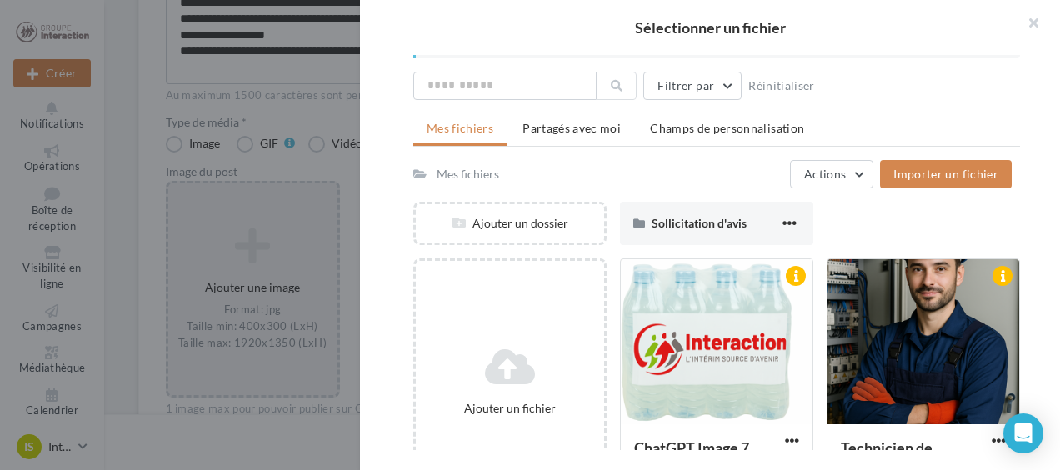
scroll to position [0, 0]
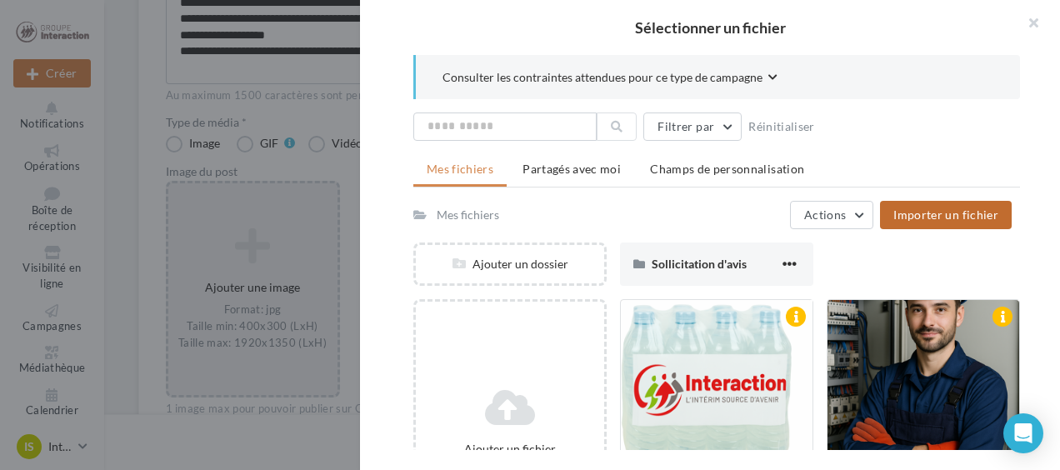
click at [920, 208] on span "Importer un fichier" at bounding box center [945, 214] width 105 height 14
click at [553, 132] on input "text" at bounding box center [504, 126] width 183 height 28
click at [558, 162] on span "Partagés avec moi" at bounding box center [571, 169] width 98 height 14
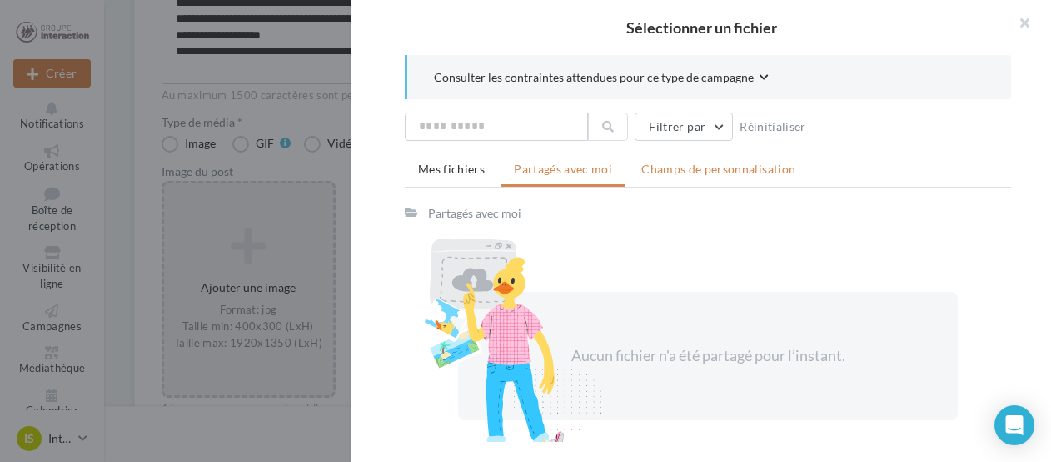
click at [710, 167] on span "Champs de personnalisation" at bounding box center [718, 169] width 154 height 14
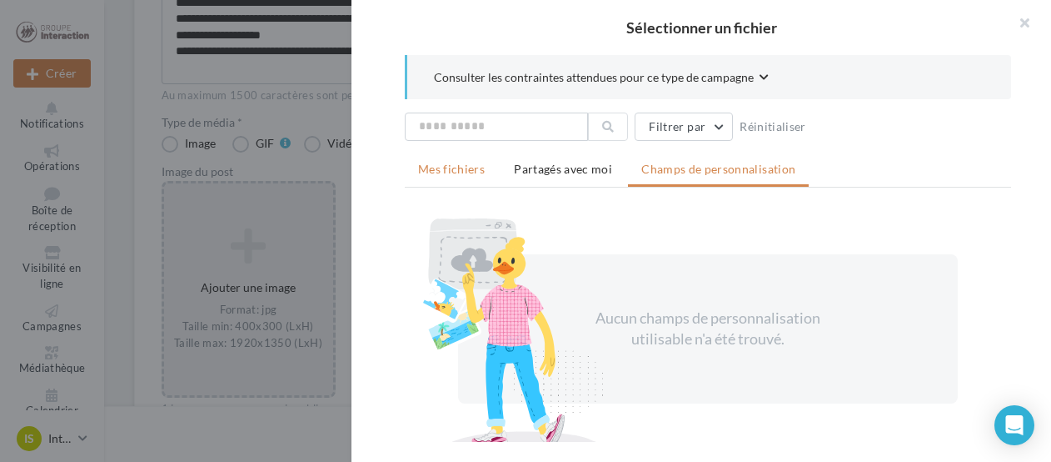
click at [428, 164] on span "Mes fichiers" at bounding box center [451, 169] width 67 height 14
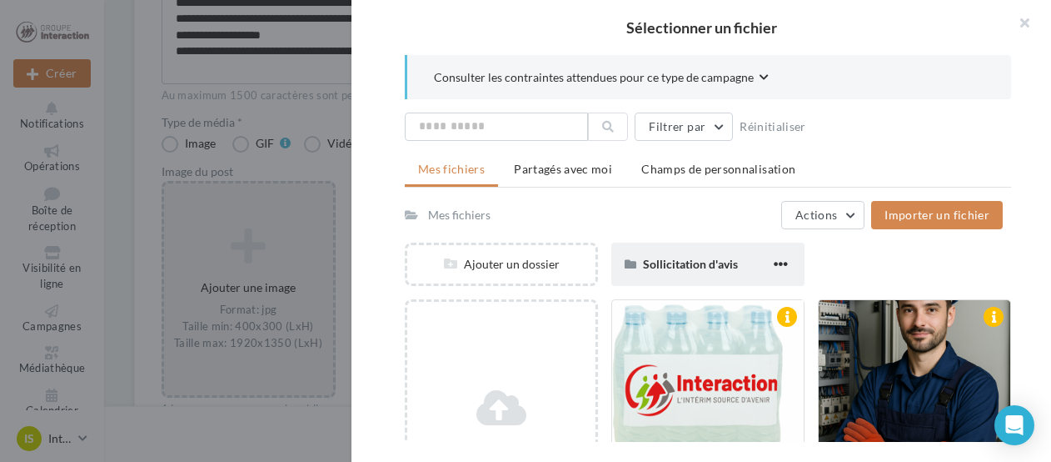
click at [743, 262] on div "Sollicitation d'avis" at bounding box center [706, 264] width 127 height 17
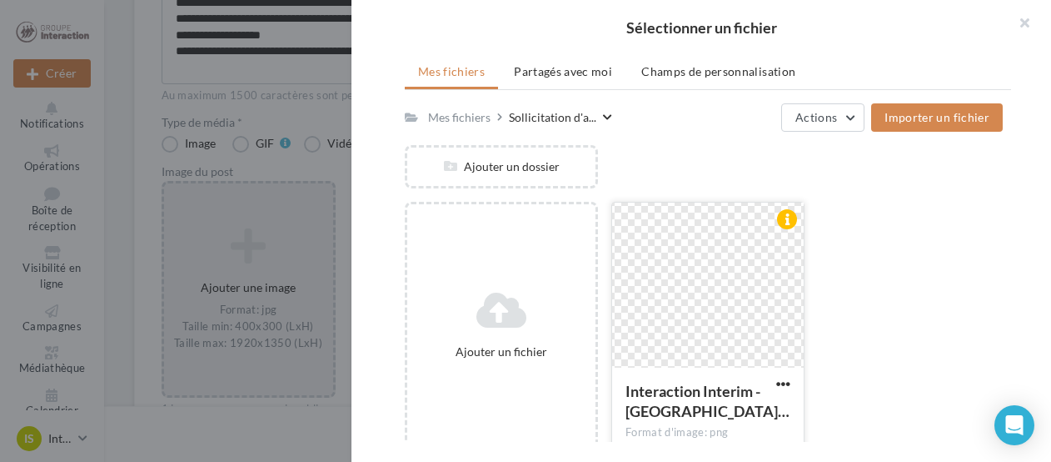
scroll to position [107, 0]
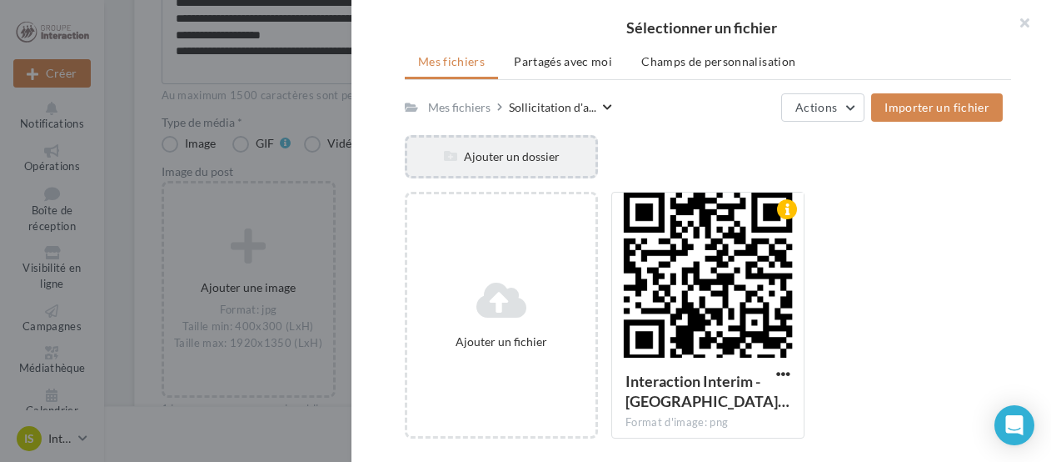
click at [524, 144] on div "Ajouter un dossier" at bounding box center [501, 156] width 193 height 43
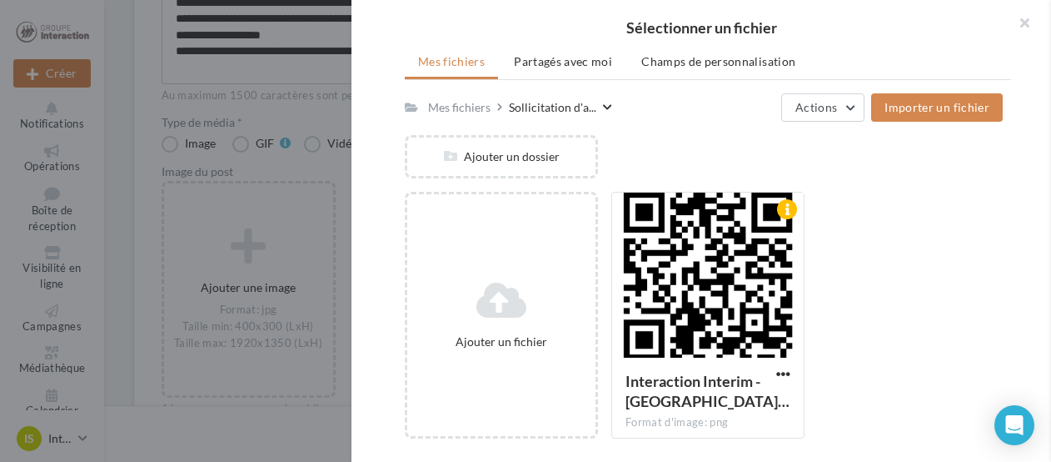
click at [459, 105] on div "Mes fichiers" at bounding box center [459, 107] width 62 height 17
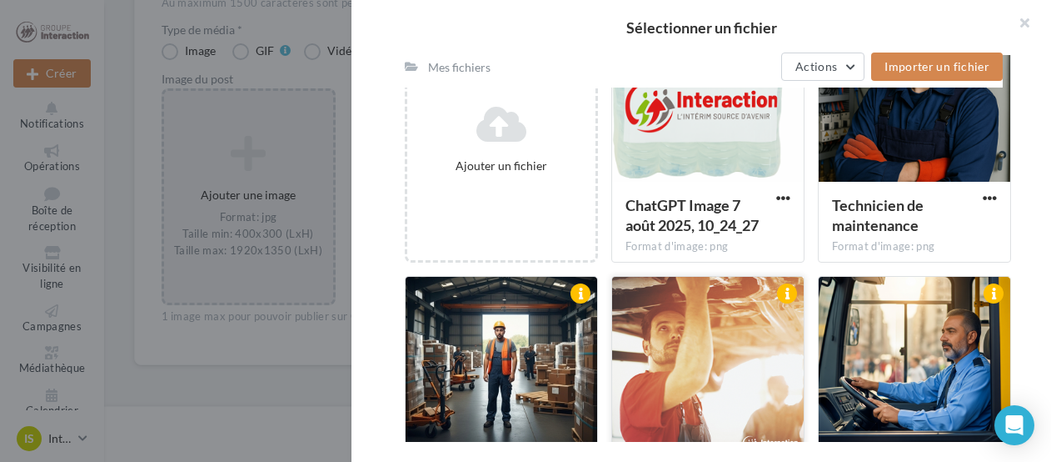
scroll to position [357, 0]
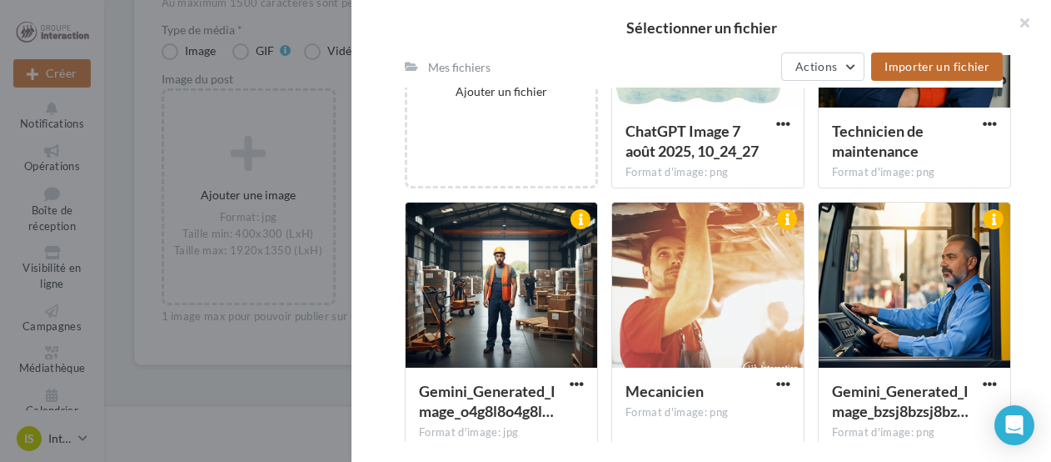
click at [921, 58] on button "Importer un fichier" at bounding box center [937, 66] width 132 height 28
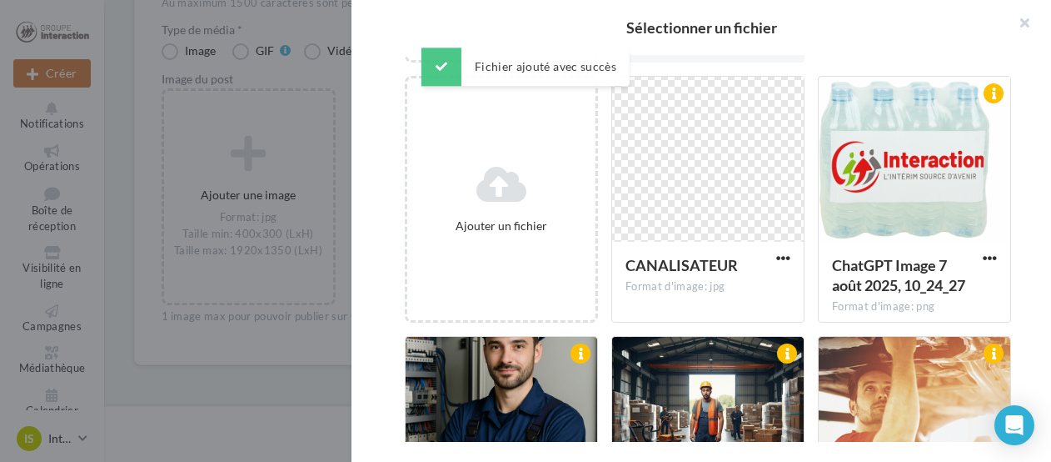
scroll to position [107, 0]
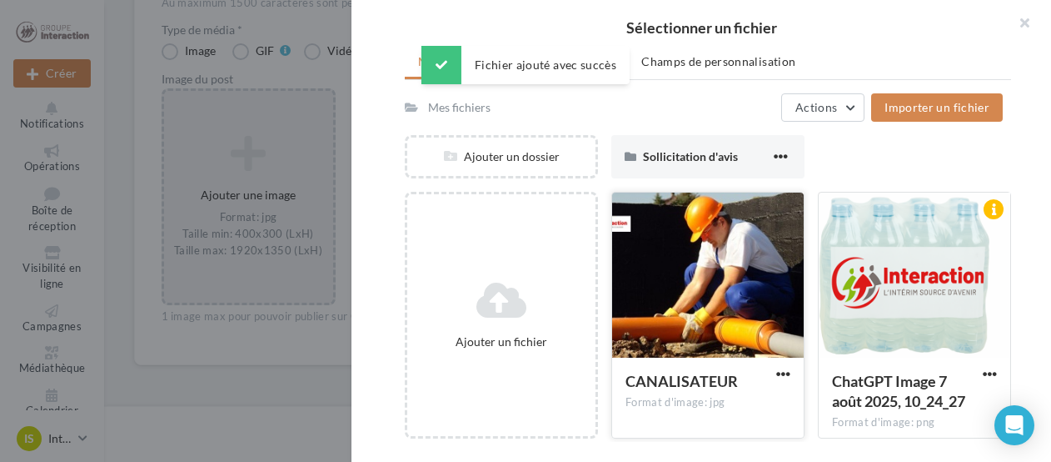
click at [685, 252] on div at bounding box center [708, 275] width 192 height 167
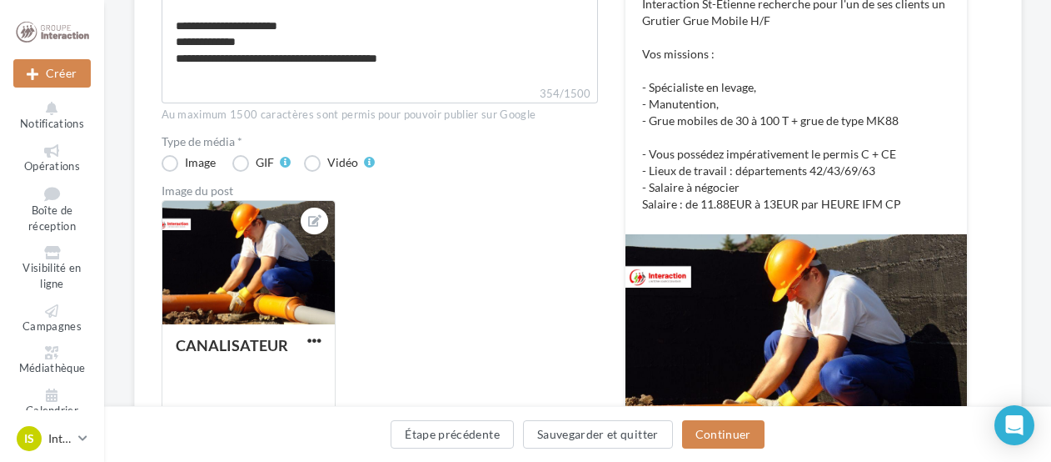
scroll to position [429, 0]
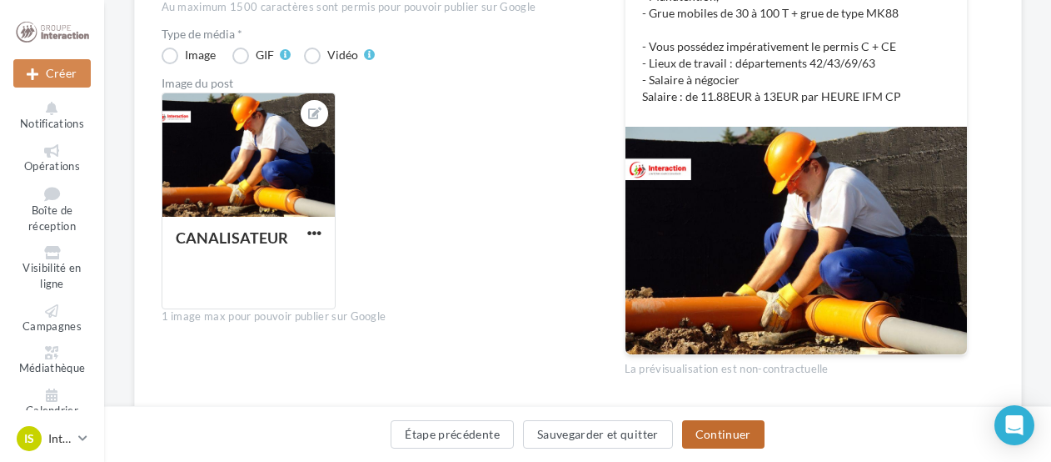
click at [710, 435] on button "Continuer" at bounding box center [723, 434] width 82 height 28
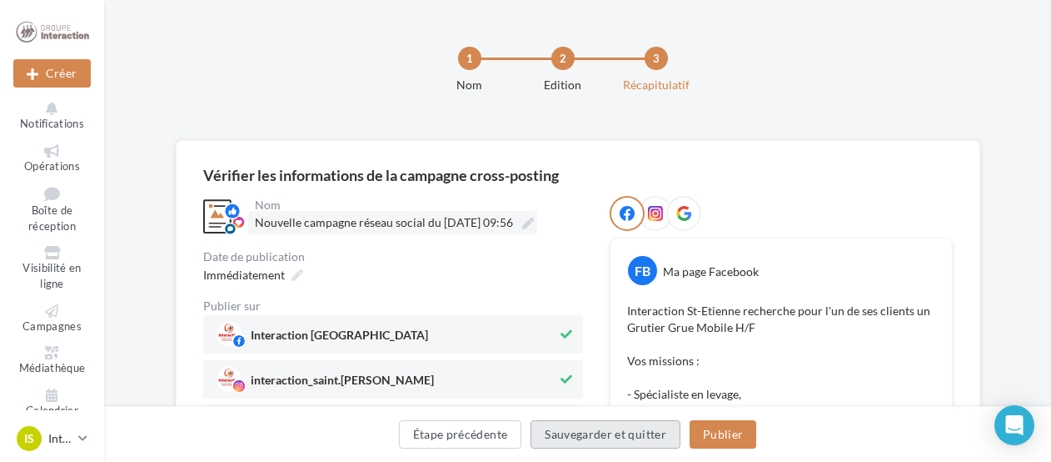
drag, startPoint x: 559, startPoint y: 425, endPoint x: 300, endPoint y: 229, distance: 324.7
click at [293, 273] on icon at bounding box center [298, 275] width 12 height 12
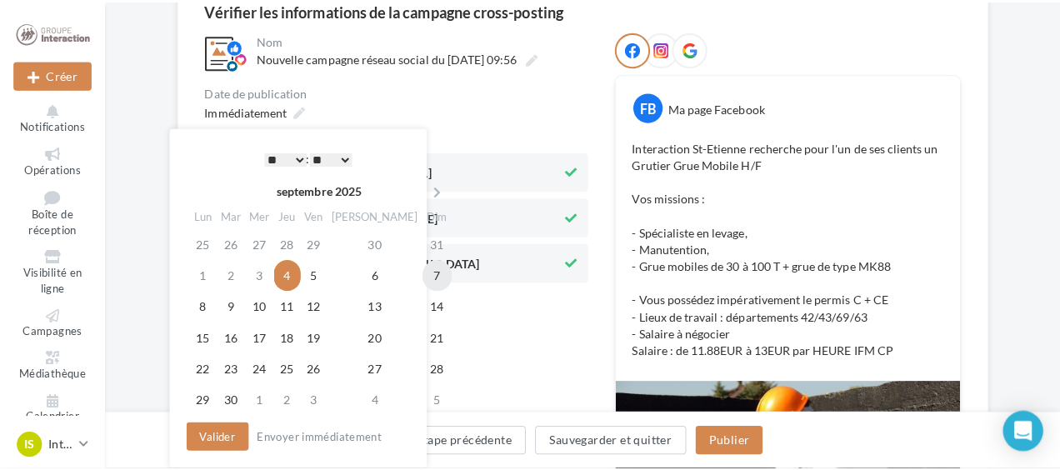
scroll to position [167, 0]
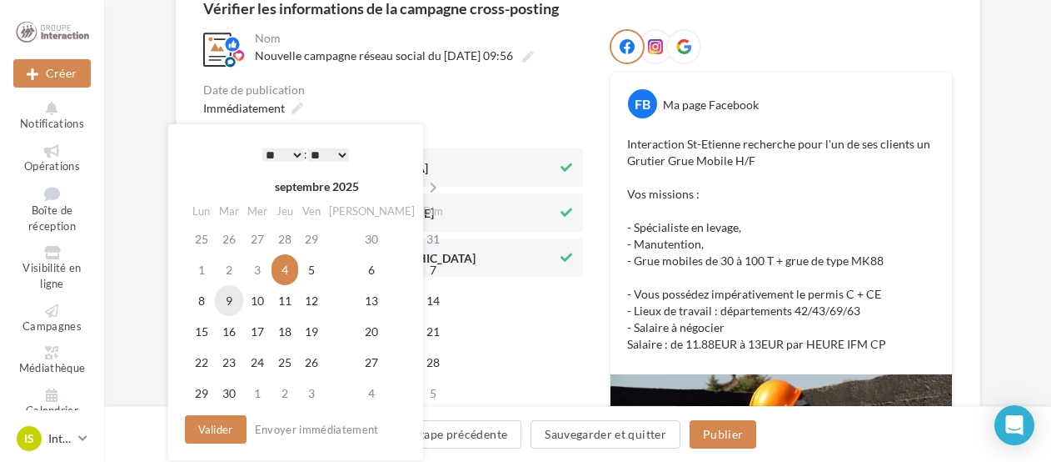
click at [239, 300] on td "9" at bounding box center [229, 300] width 28 height 31
click at [220, 428] on button "Valider" at bounding box center [216, 429] width 62 height 28
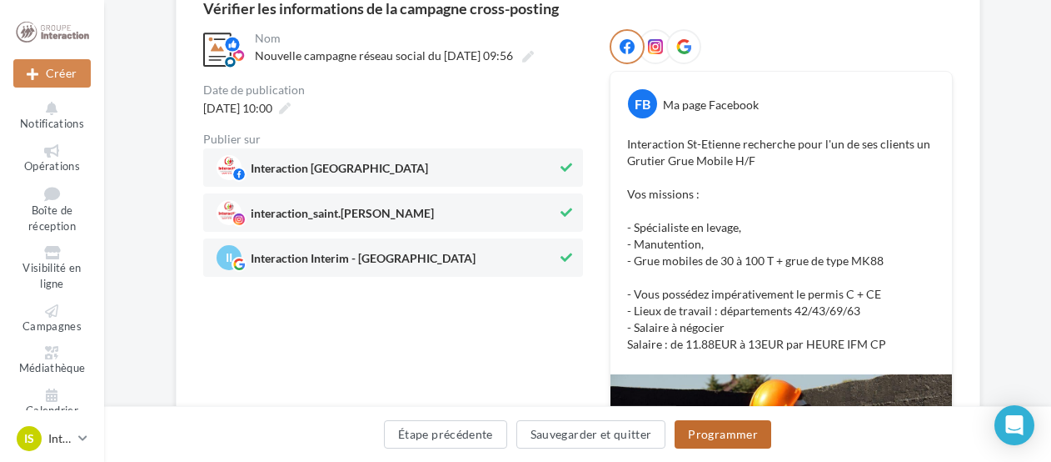
click at [716, 432] on button "Programmer" at bounding box center [723, 434] width 97 height 28
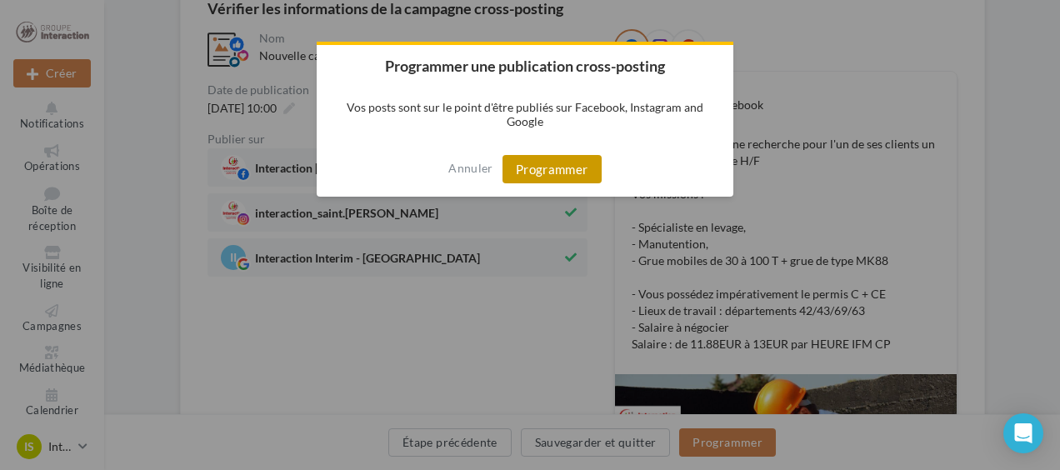
click at [556, 163] on button "Programmer" at bounding box center [551, 169] width 99 height 28
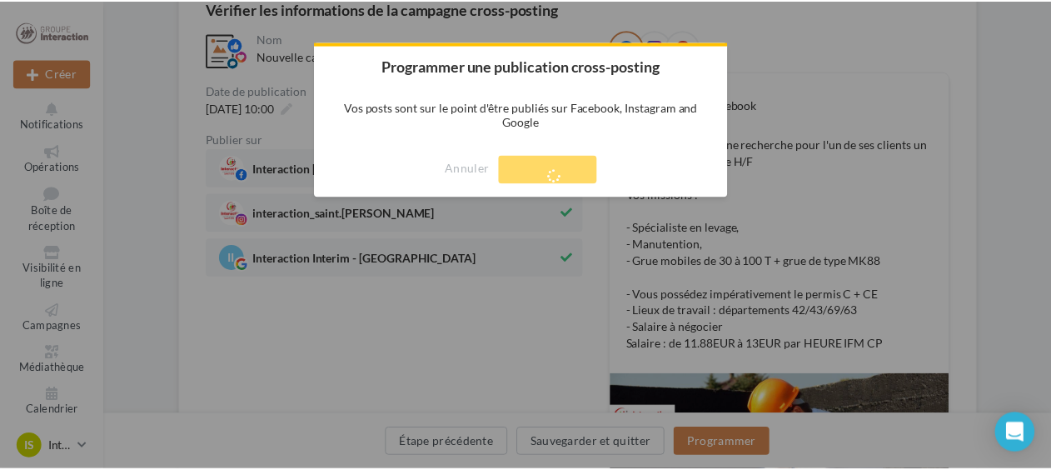
scroll to position [27, 0]
